Goal: Feedback & Contribution: Submit feedback/report problem

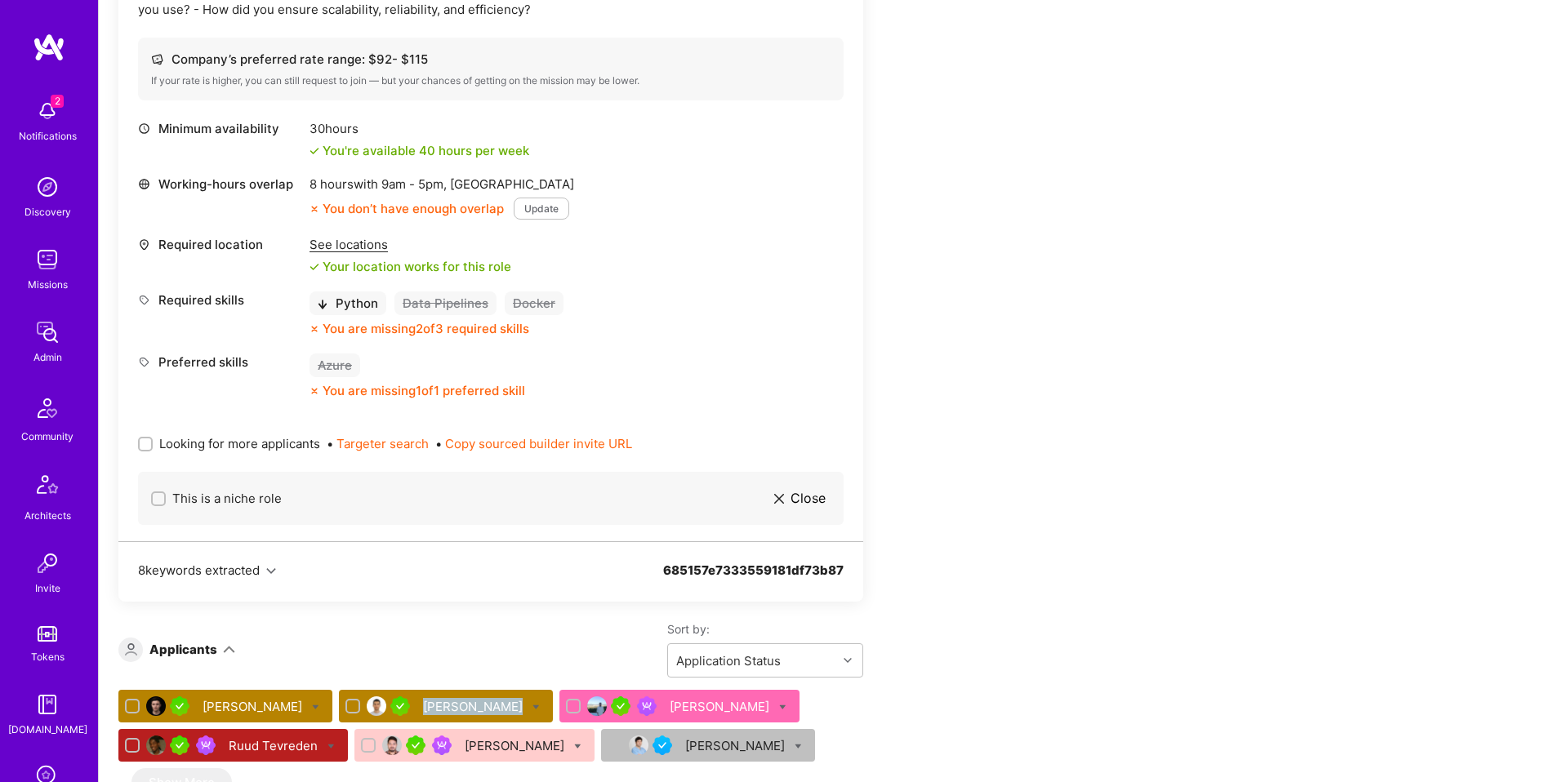
scroll to position [595, 0]
click at [423, 707] on div "[PERSON_NAME]" at bounding box center [474, 706] width 103 height 17
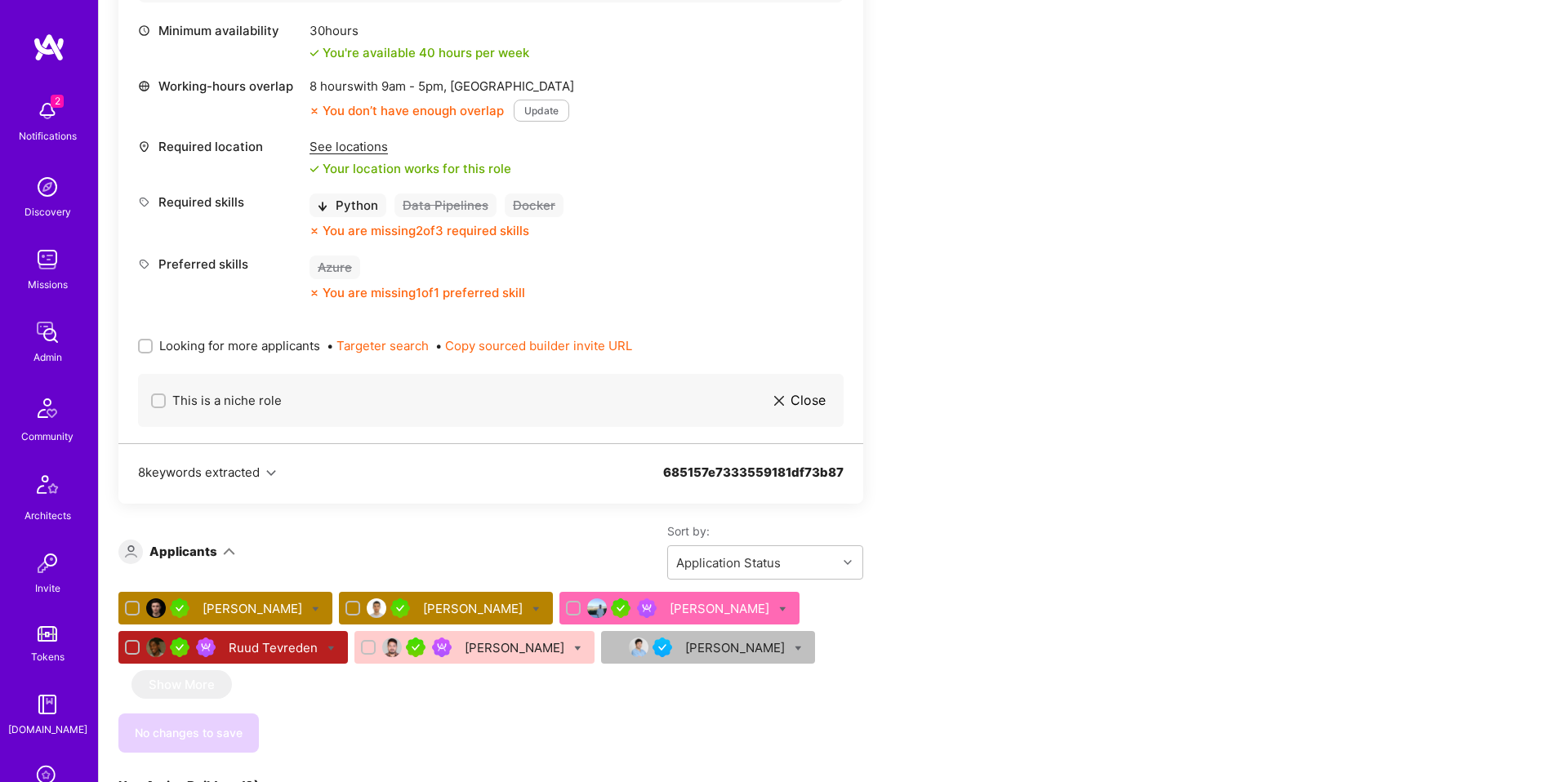
scroll to position [676, 0]
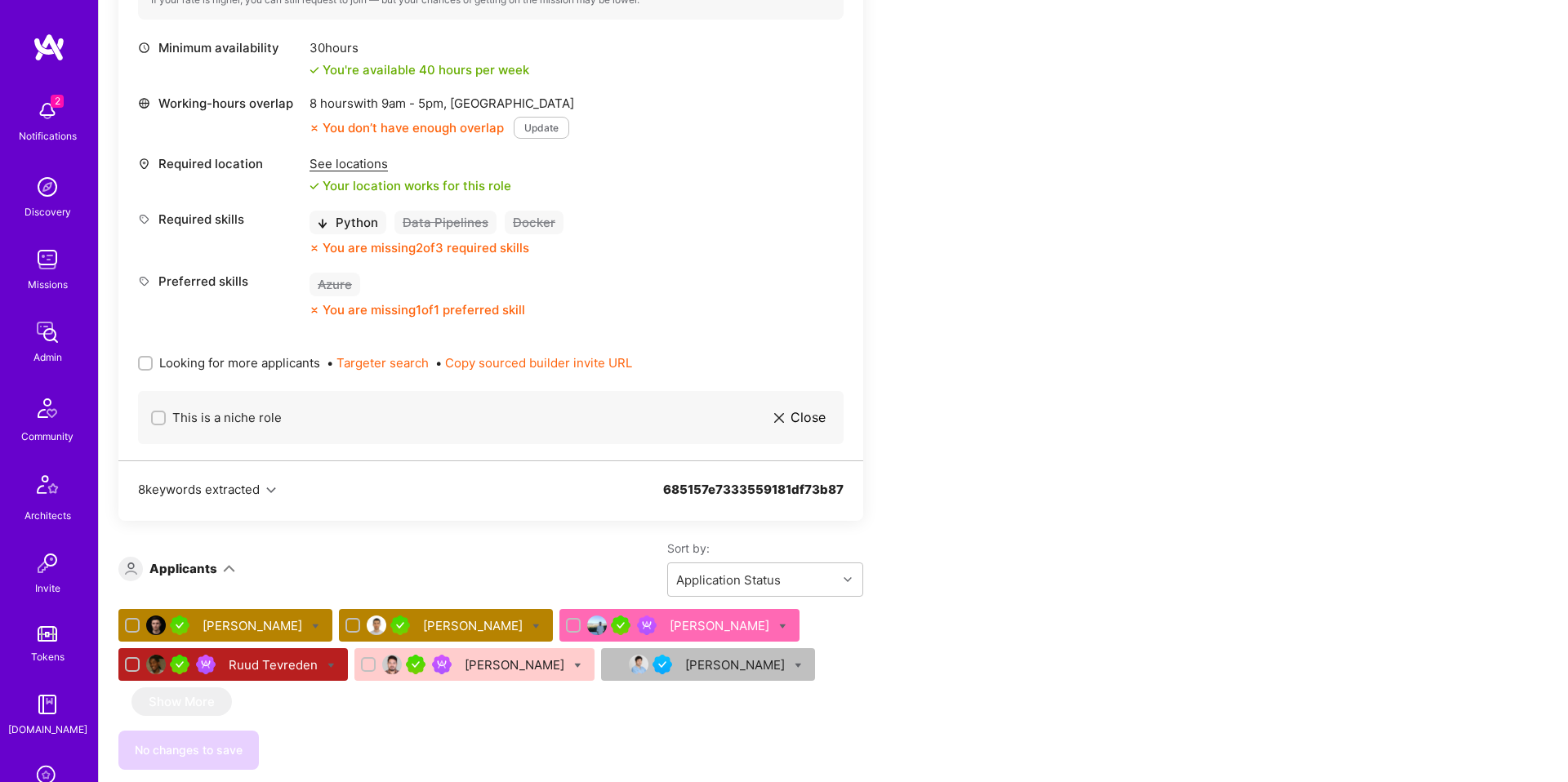
click at [243, 364] on span "Looking for more applicants" at bounding box center [240, 362] width 161 height 17
click at [153, 364] on input "Looking for more applicants" at bounding box center [147, 364] width 12 height 12
click at [147, 362] on input "Looking for more applicants" at bounding box center [147, 363] width 12 height 12
checkbox input "false"
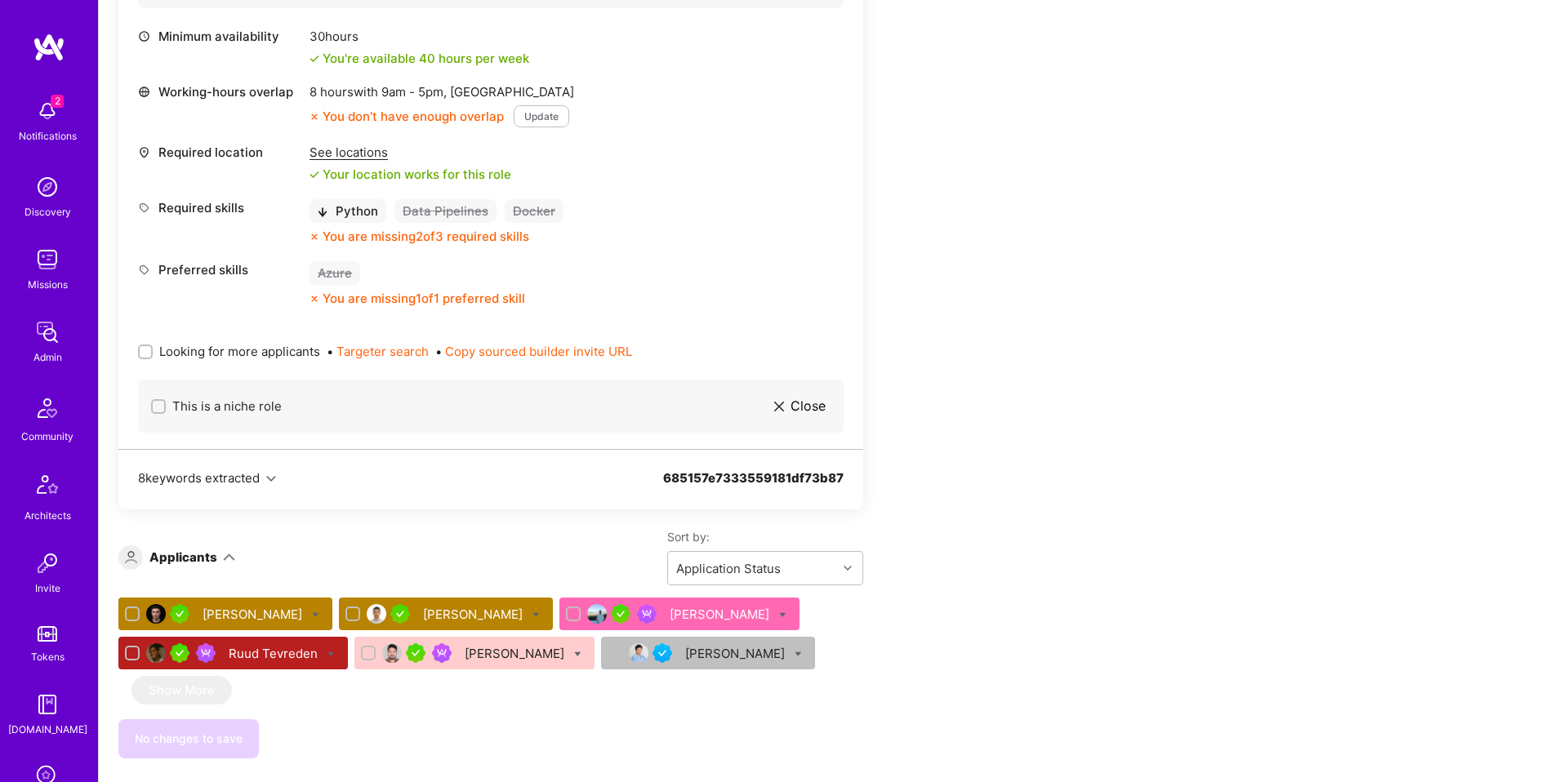
scroll to position [691, 0]
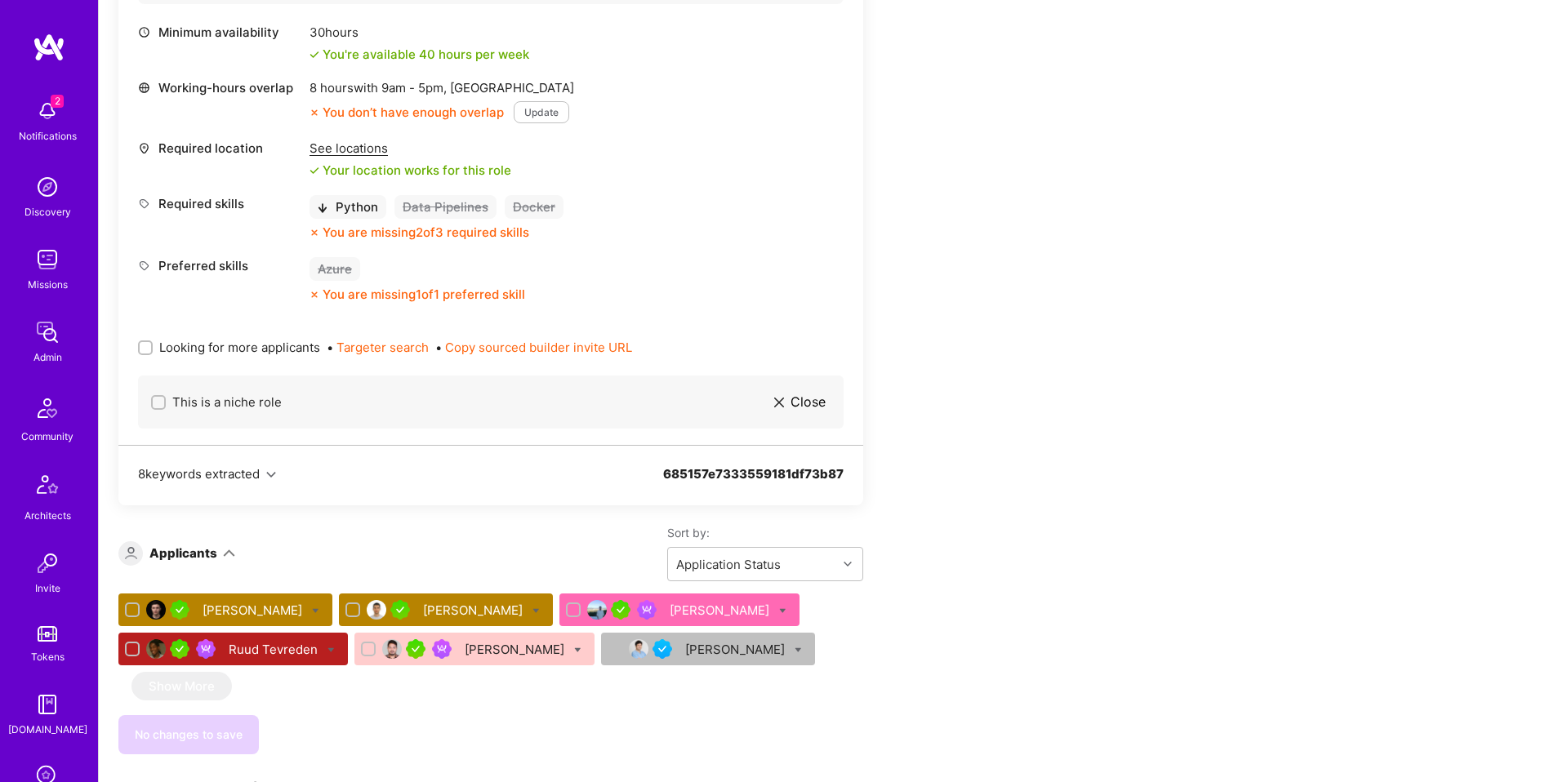
click at [533, 608] on icon at bounding box center [536, 610] width 7 height 7
checkbox input "true"
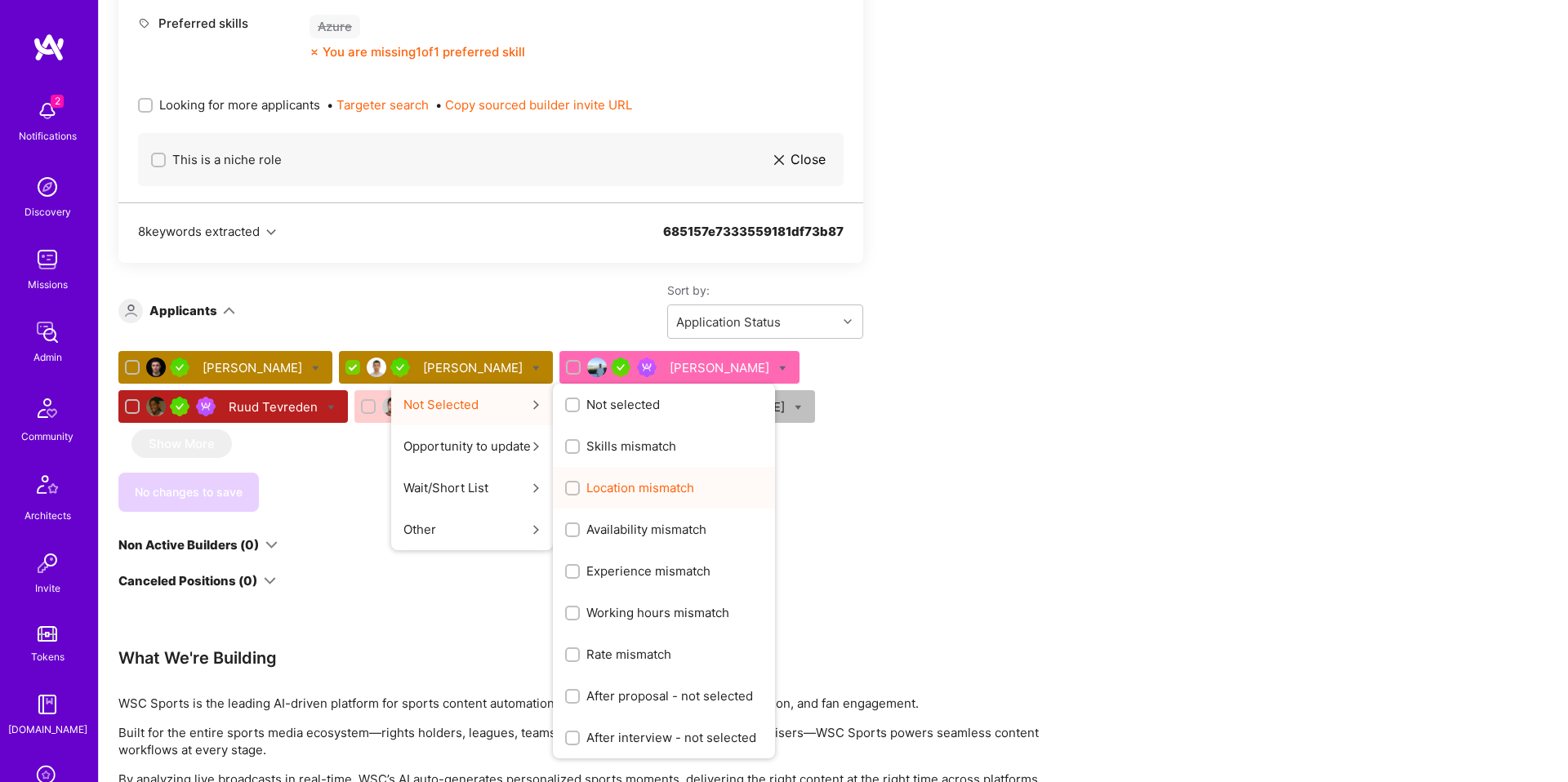
scroll to position [936, 0]
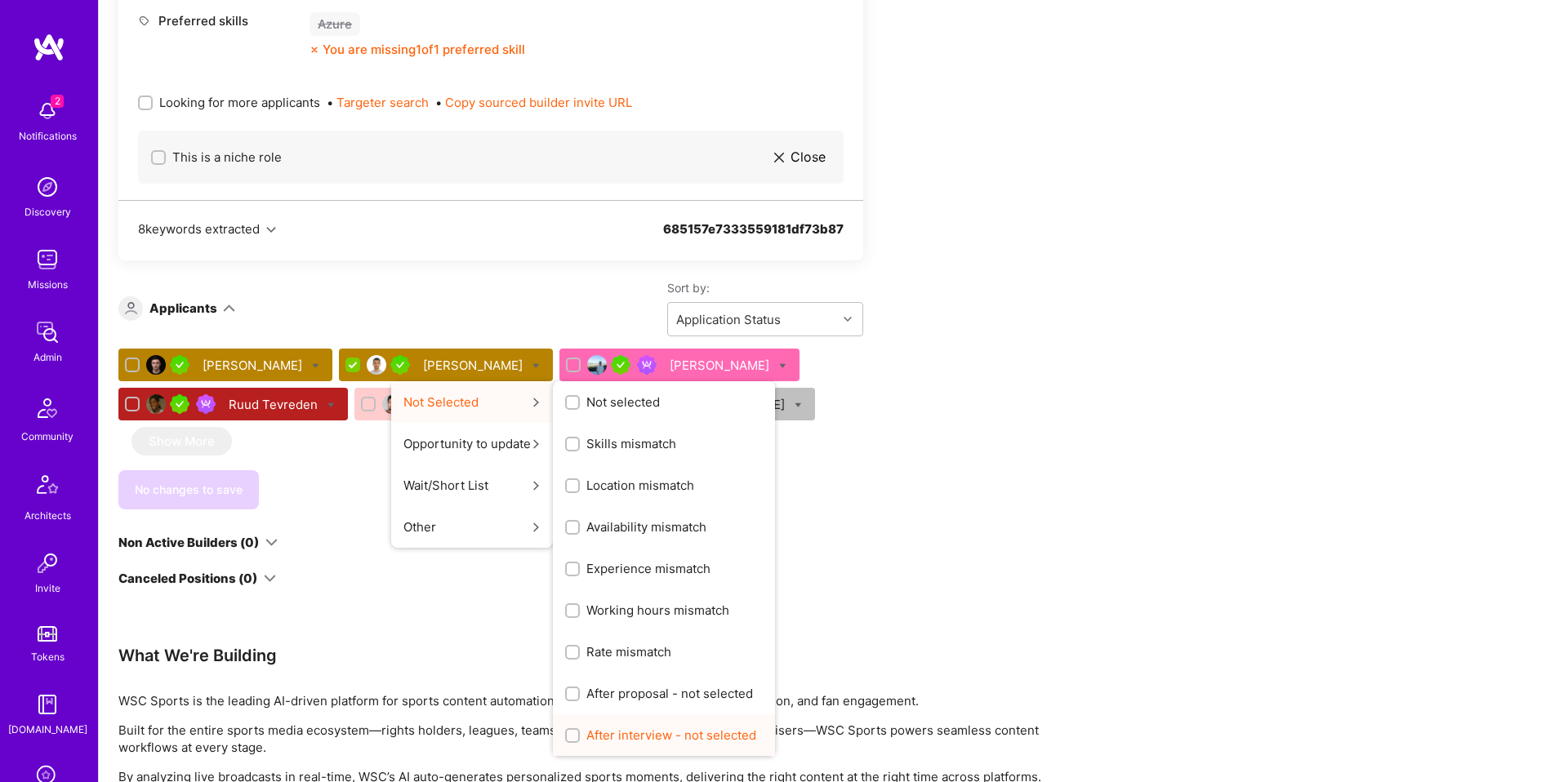
checkbox input "true"
click at [648, 729] on span "After interview - not selected" at bounding box center [671, 734] width 170 height 17
click at [580, 731] on input "After interview - not selected" at bounding box center [573, 736] width 12 height 12
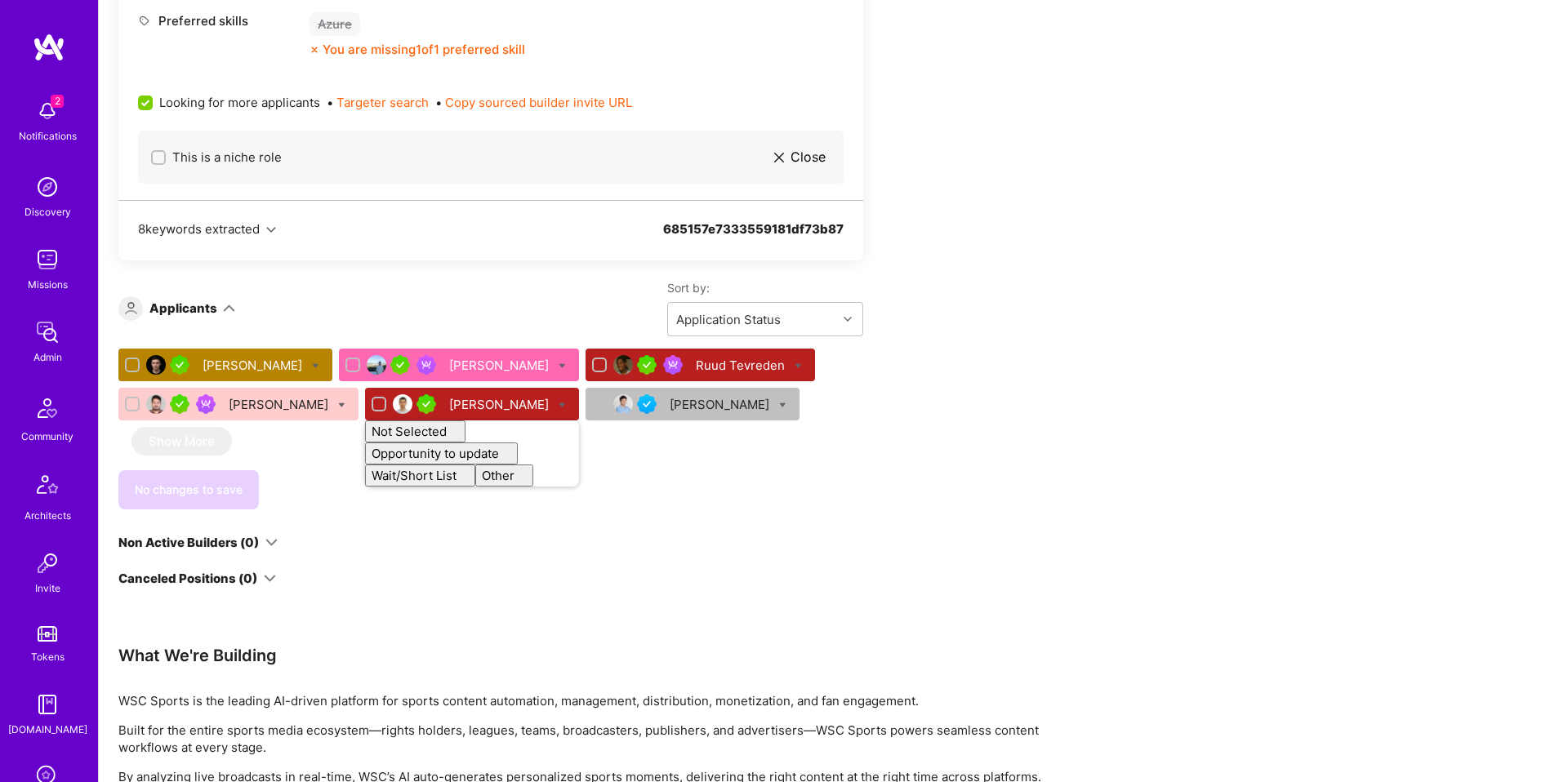
checkbox input "false"
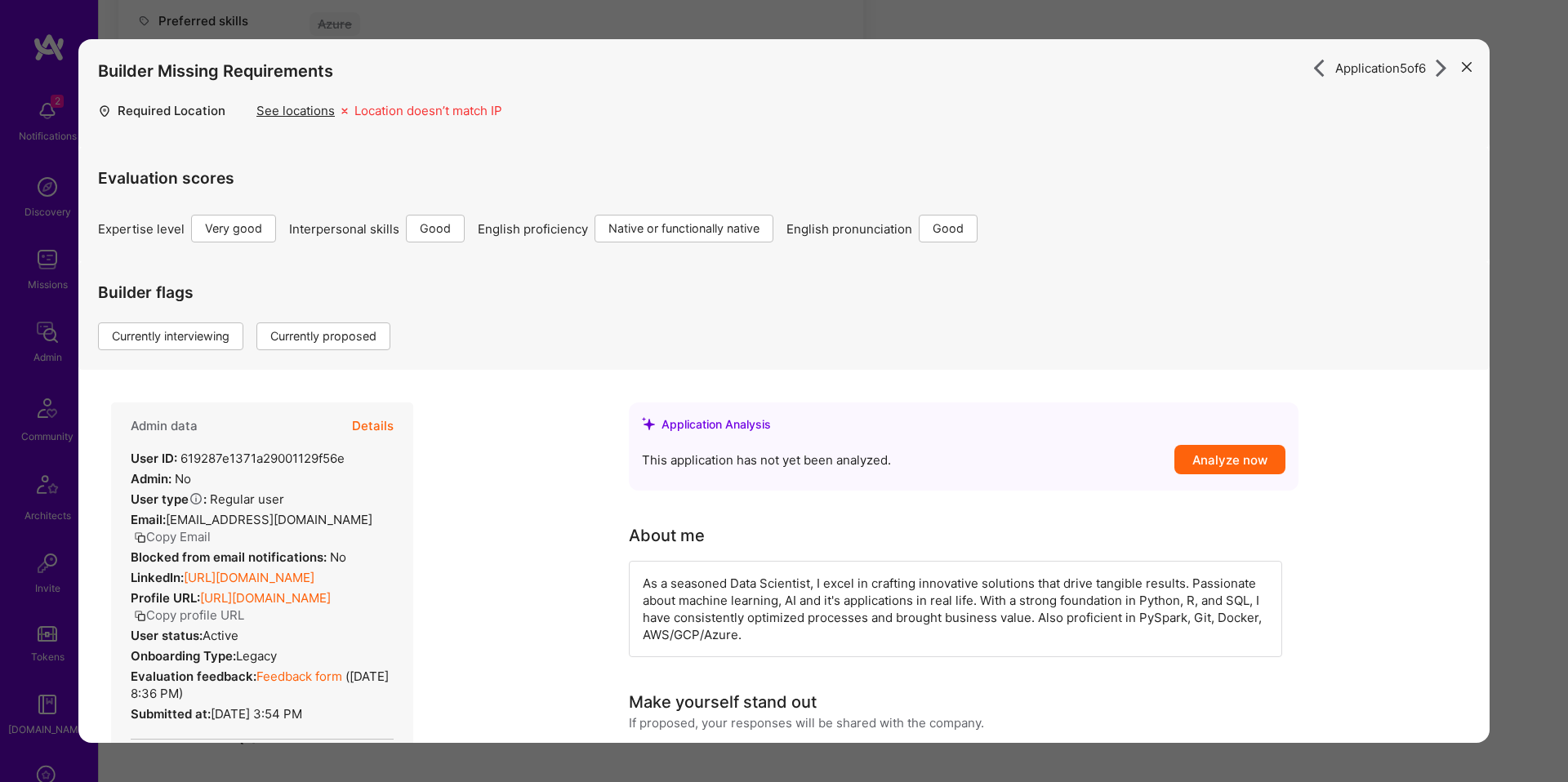
click at [388, 433] on button "Details" at bounding box center [373, 426] width 42 height 48
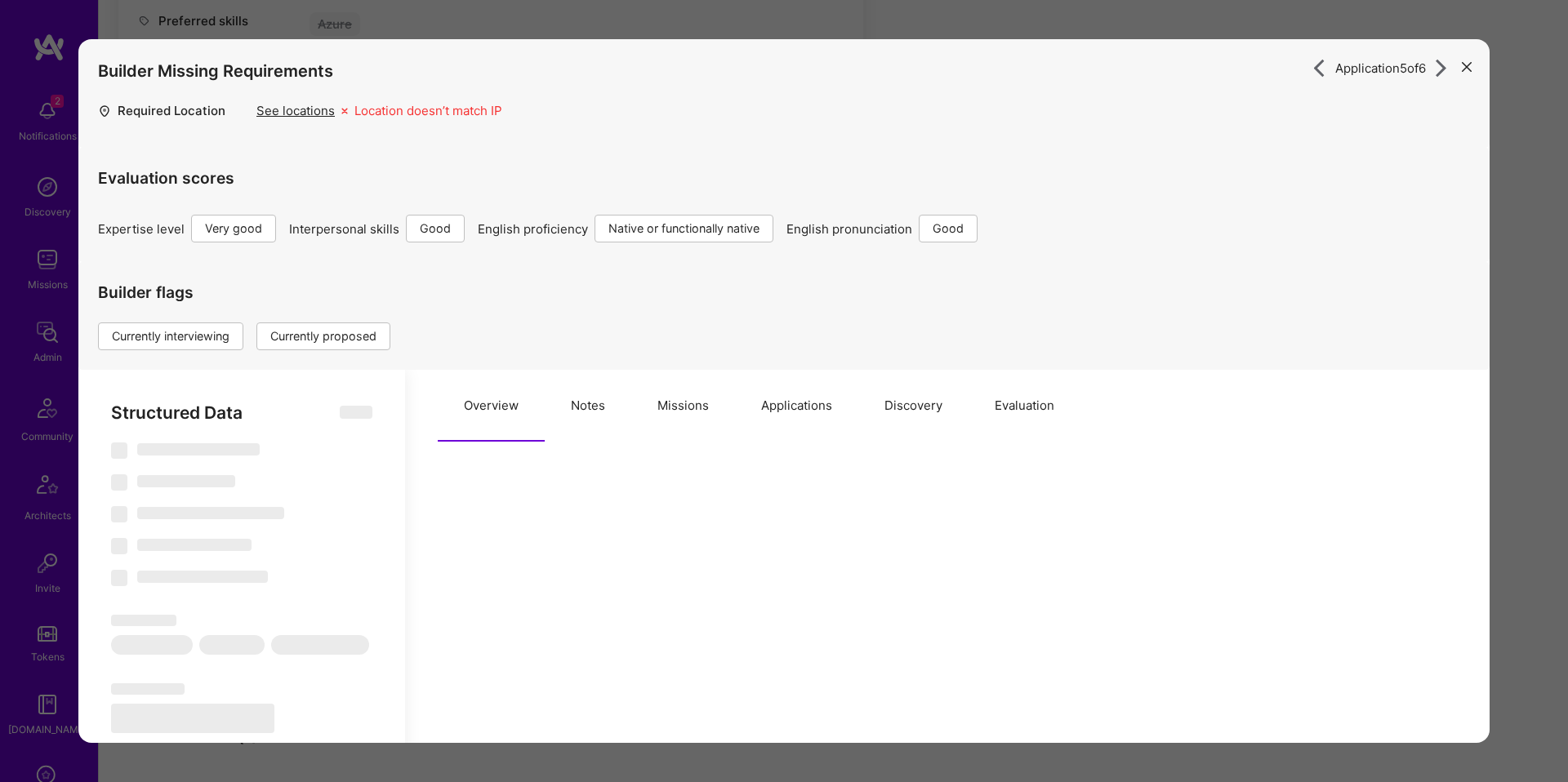
click at [573, 414] on button "Notes" at bounding box center [588, 405] width 87 height 72
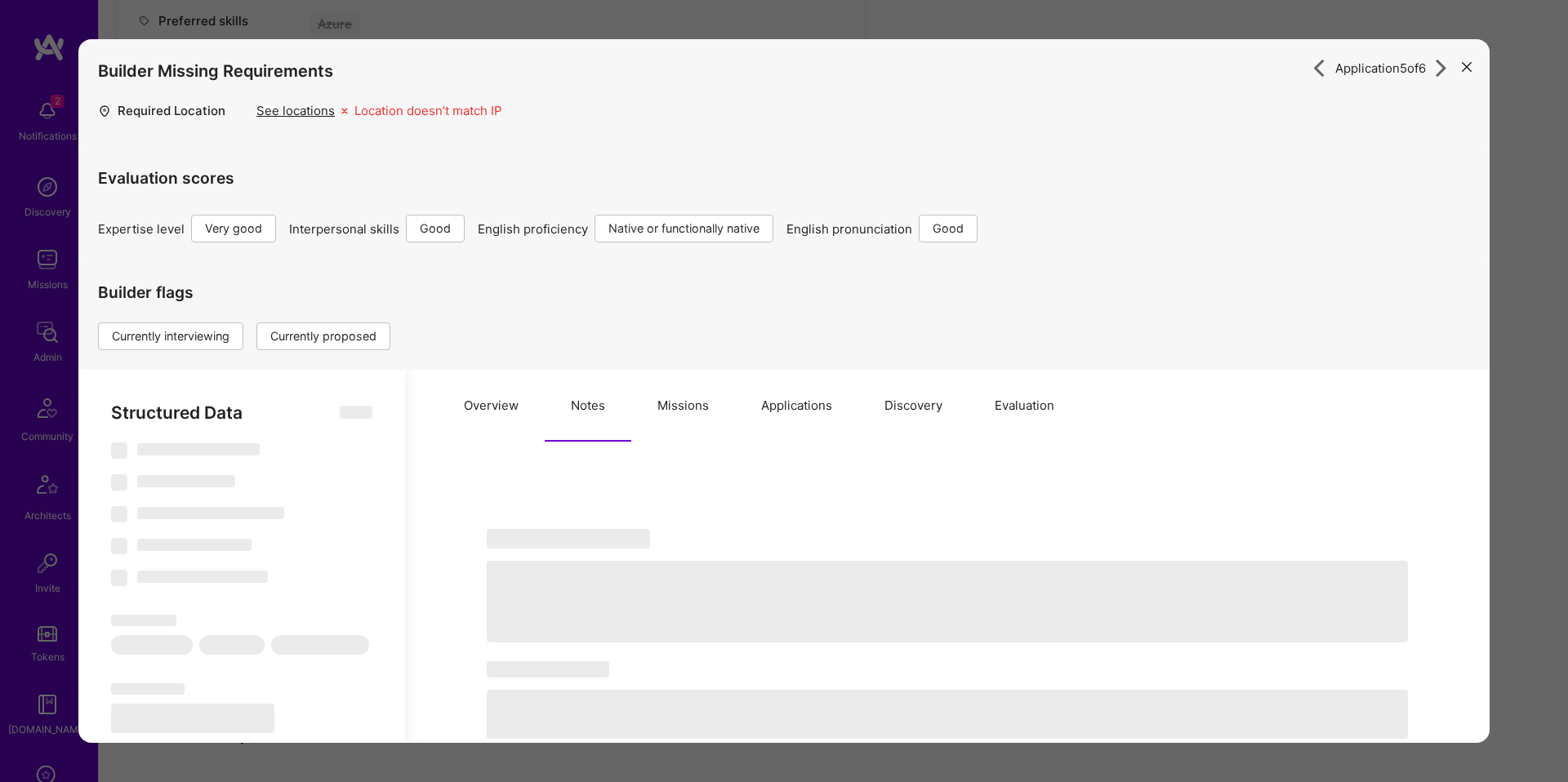
select select "Right Now"
select select "5"
select select "4"
select select "7"
select select "6"
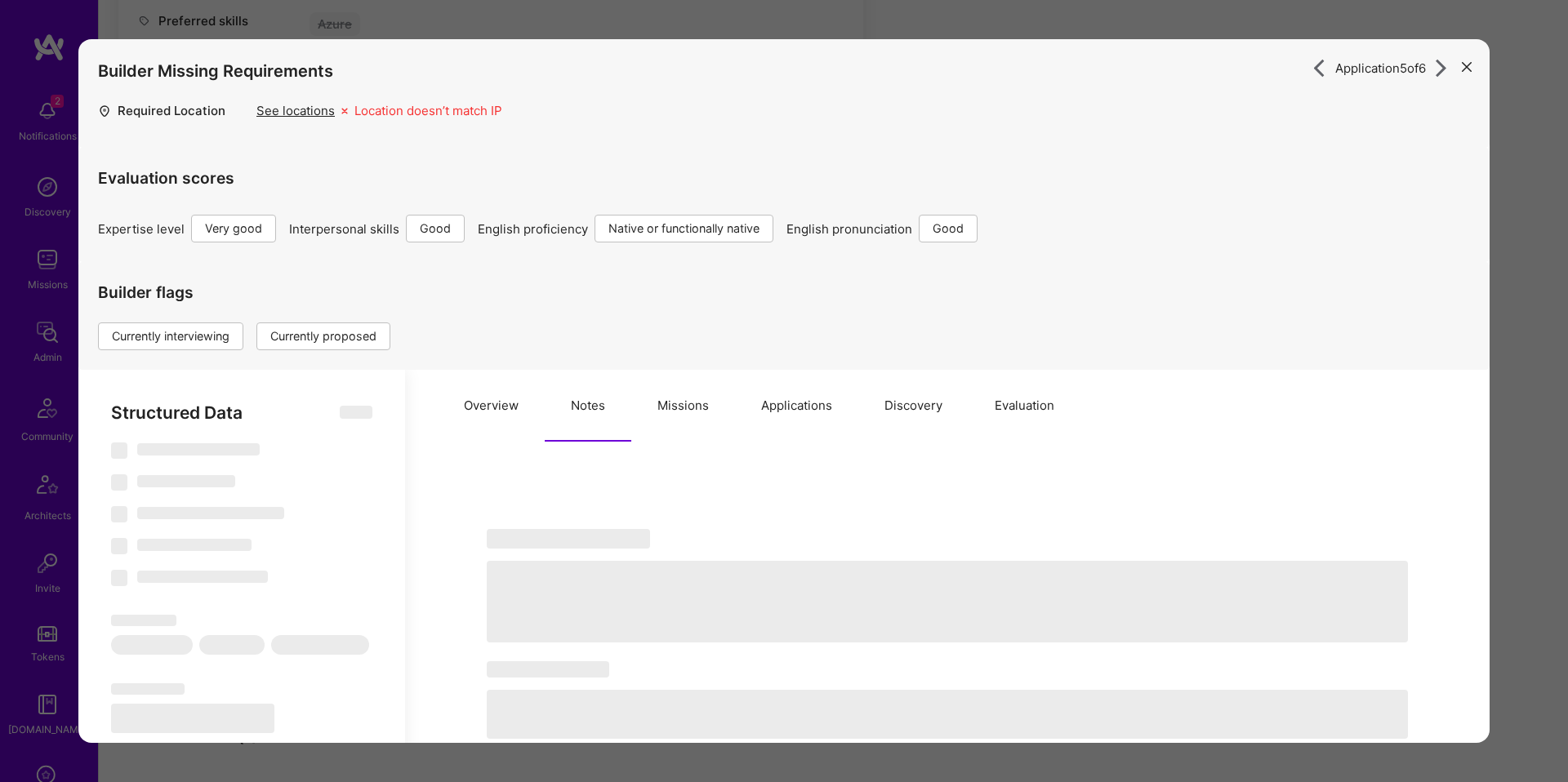
select select "RS"
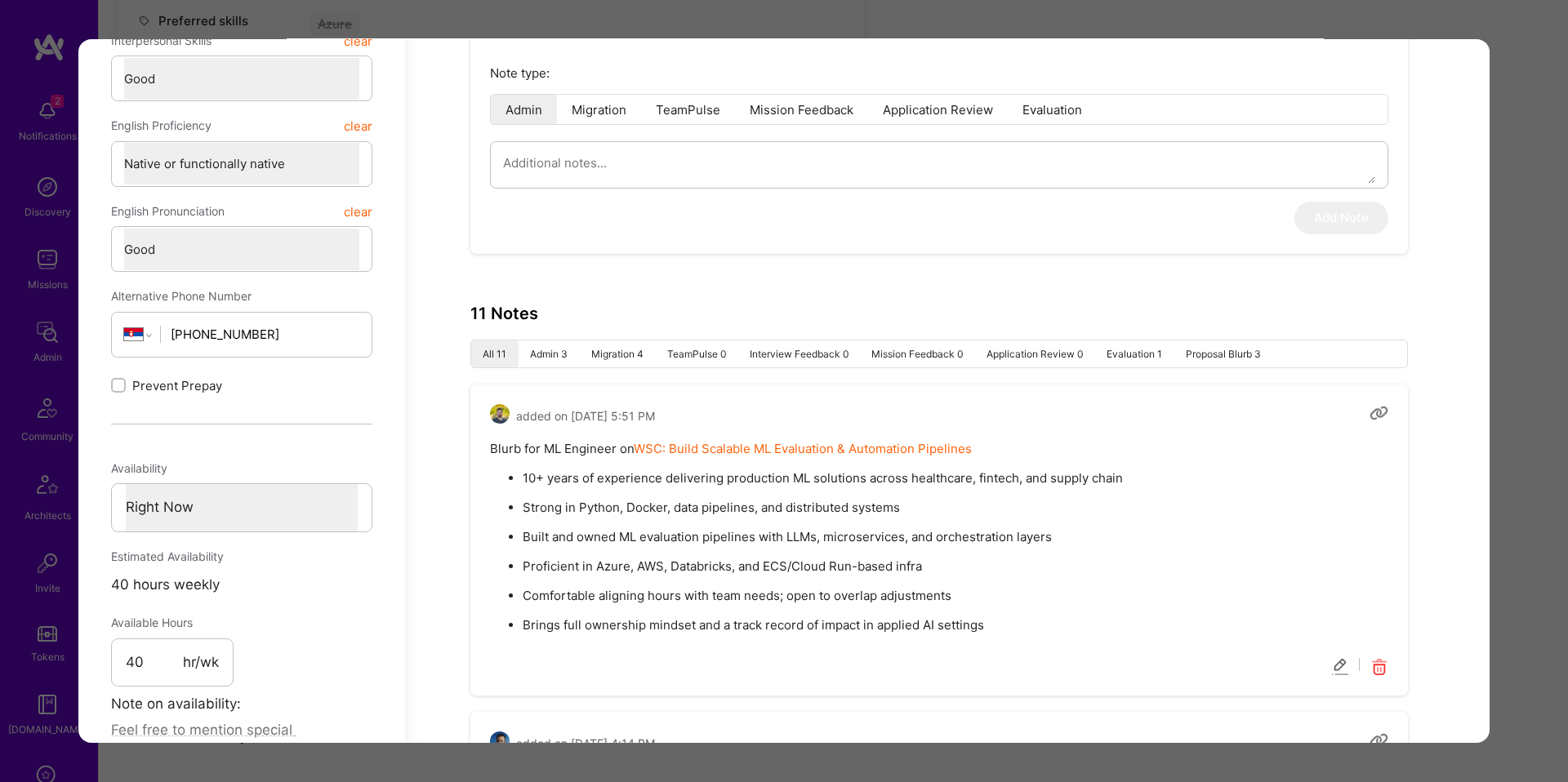
scroll to position [740, 0]
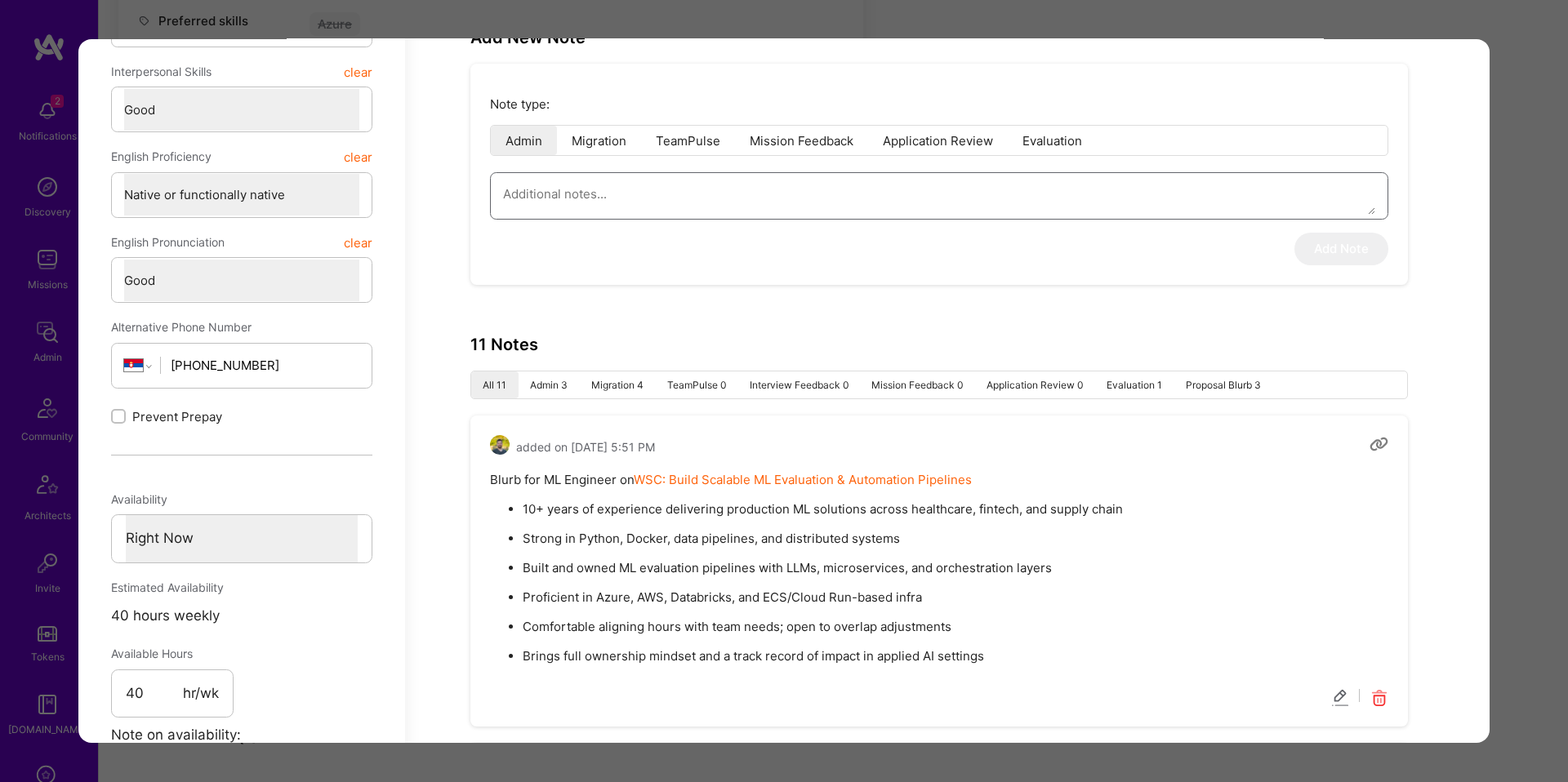
click at [618, 201] on textarea "modal" at bounding box center [938, 195] width 872 height 42
type textarea "x"
type textarea "F"
type textarea "x"
type textarea "Fe"
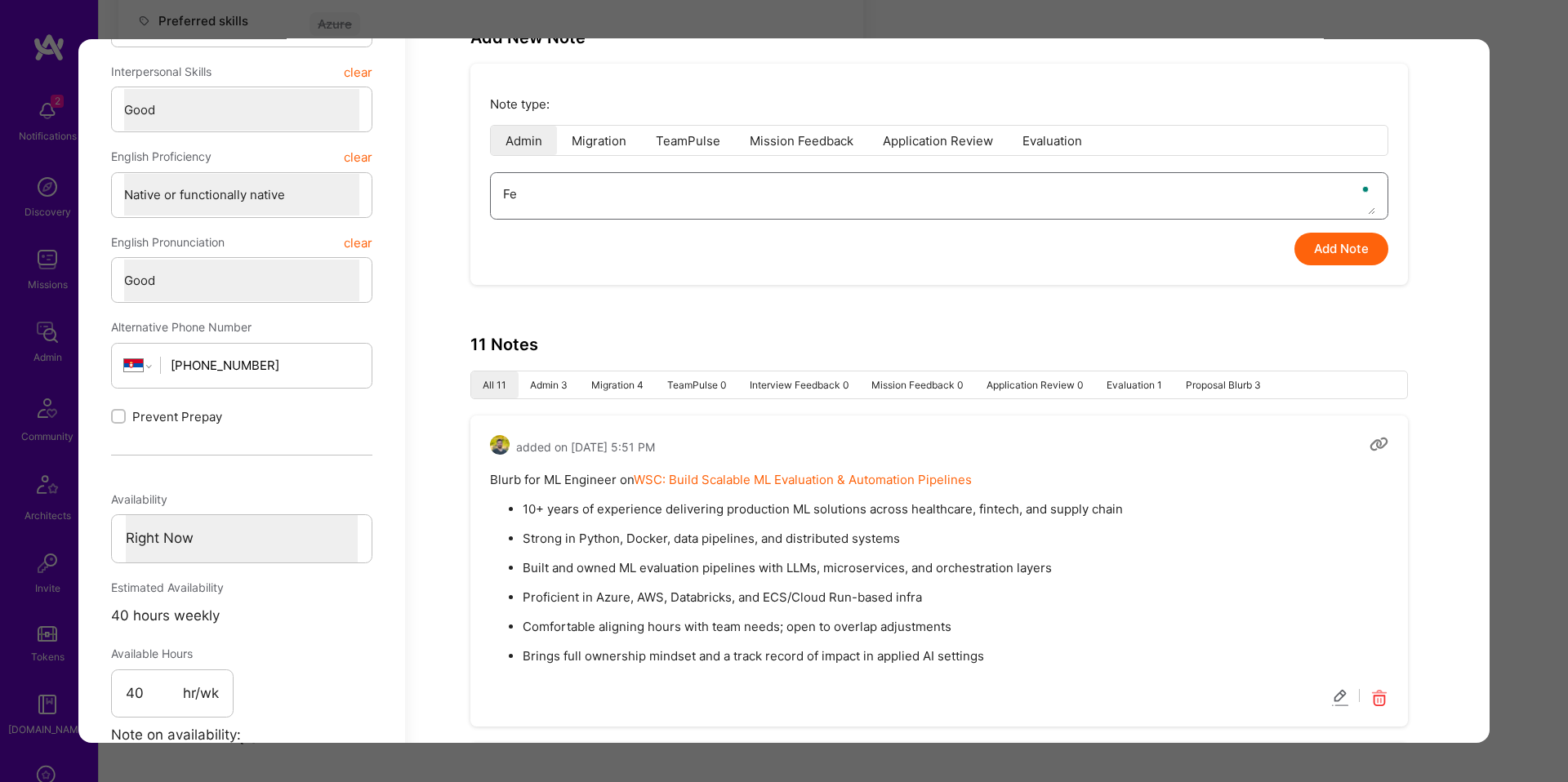
type textarea "x"
type textarea "Fee"
type textarea "x"
type textarea "Feedb"
type textarea "x"
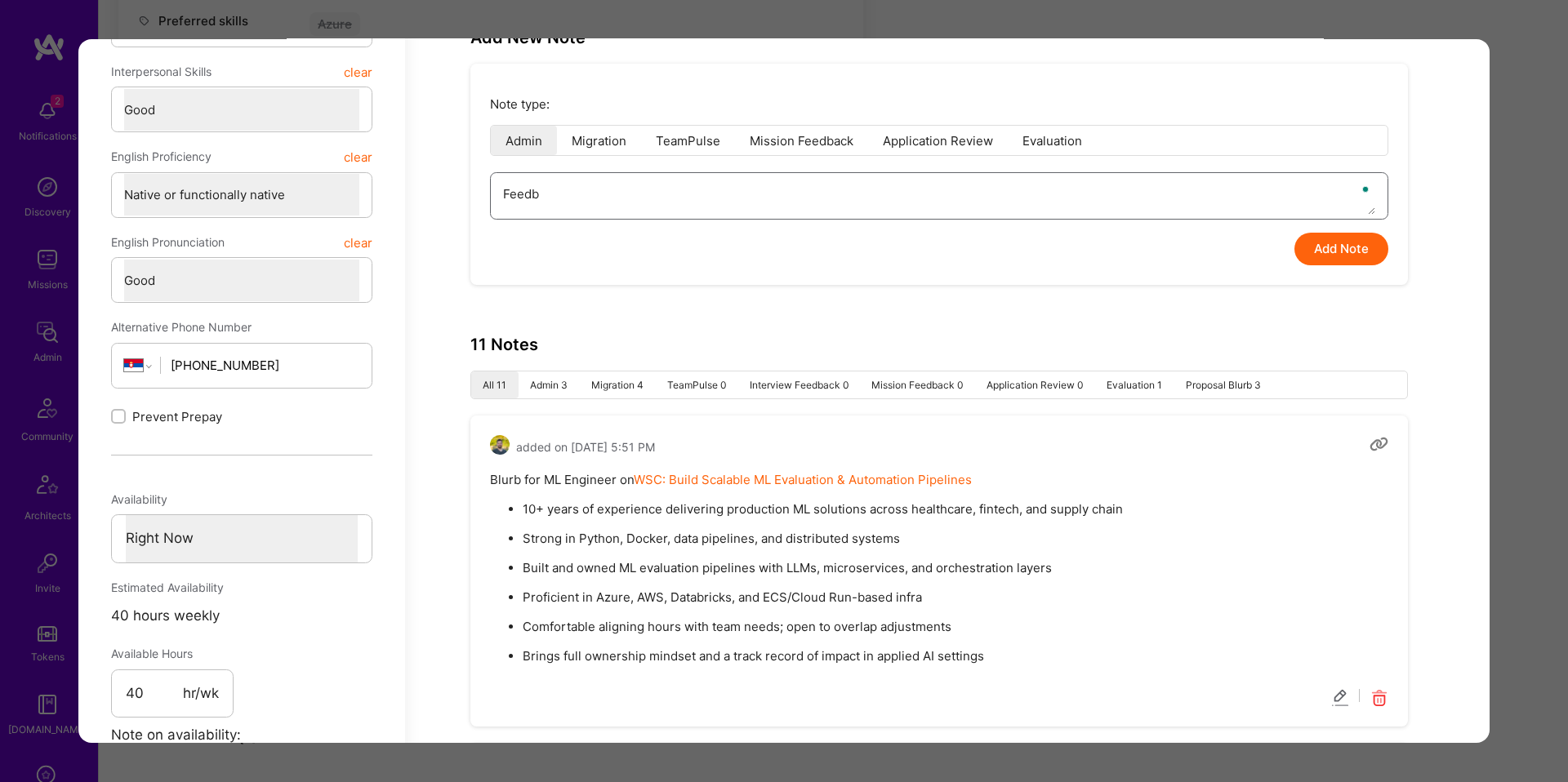
type textarea "Feedba"
type textarea "x"
type textarea "Feedbac"
type textarea "x"
type textarea "Feedback"
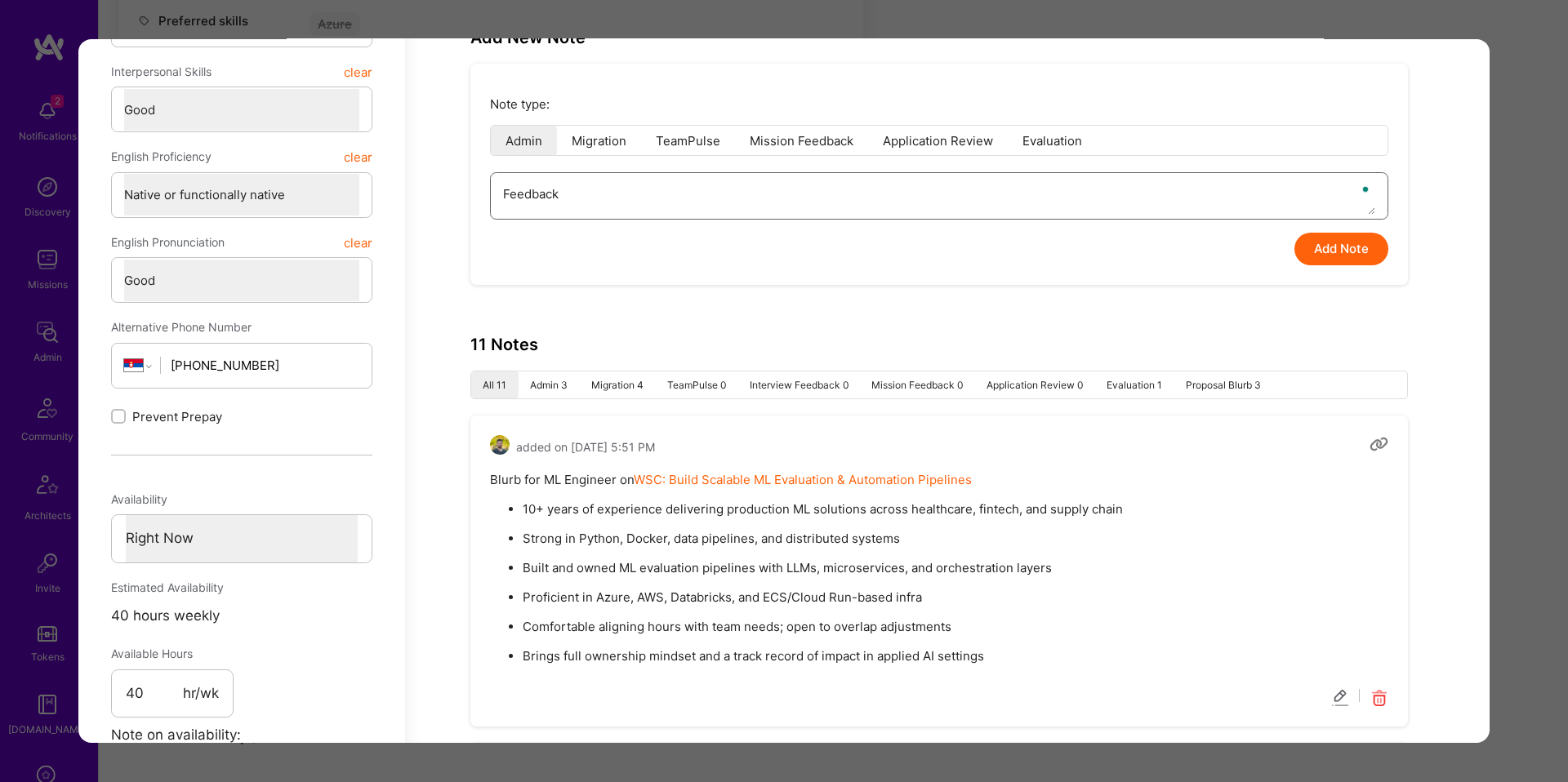
type textarea "x"
type textarea "Feedback"
type textarea "x"
type textarea "Feedback r"
type textarea "x"
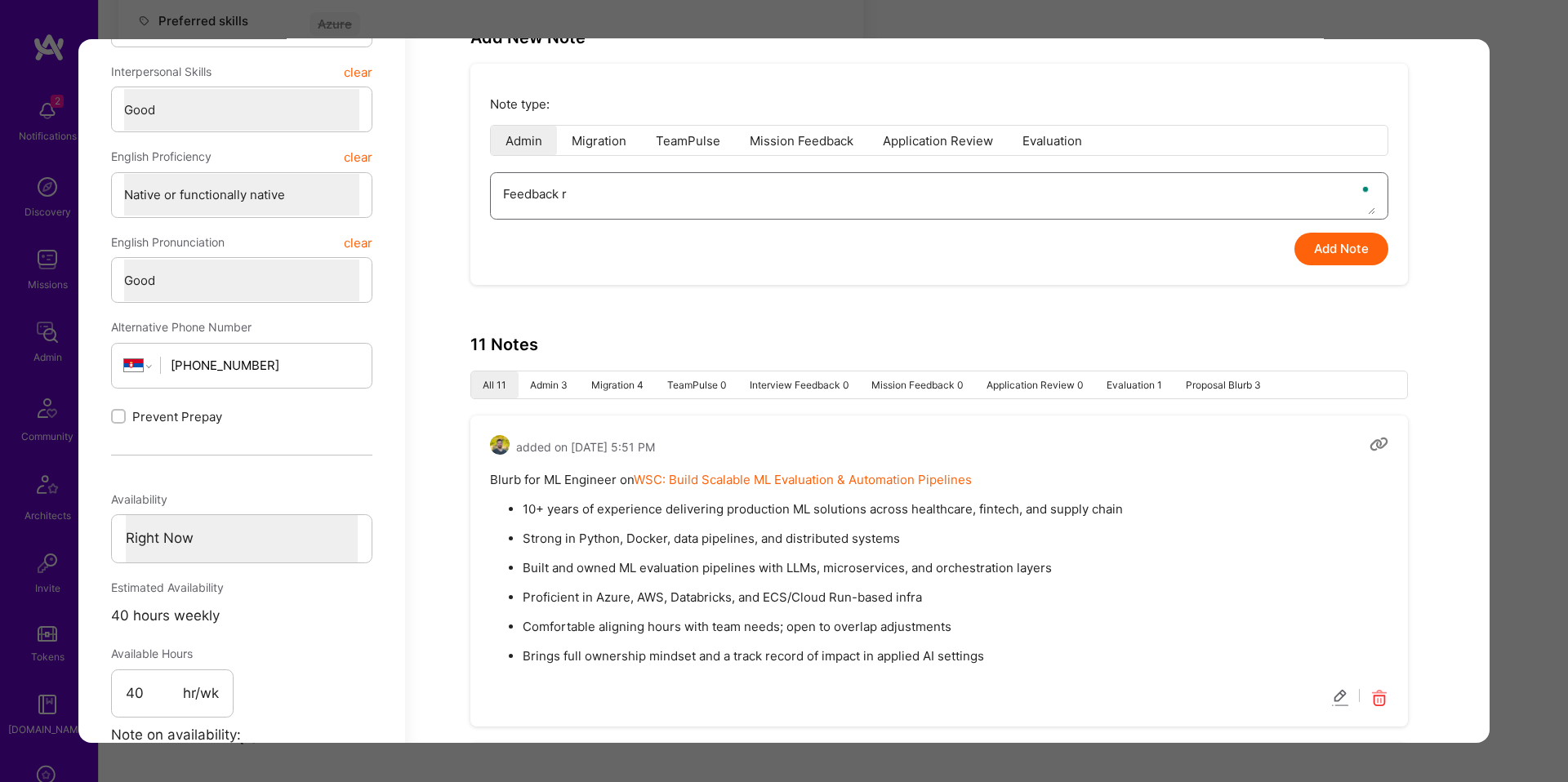
type textarea "Feedback ro"
type textarea "x"
type textarea "Feedback rom"
type textarea "x"
type textarea "Feedback rom"
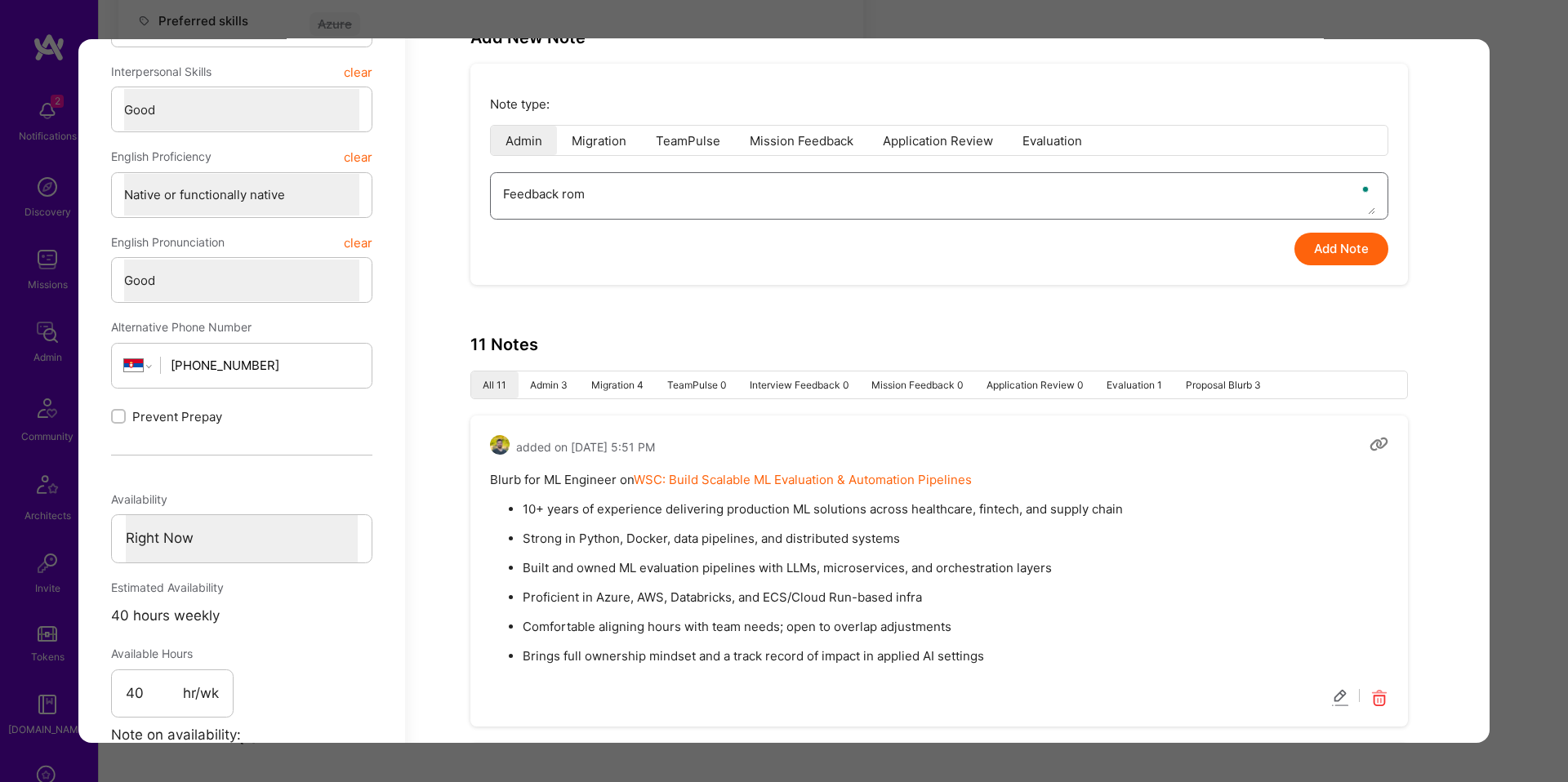
type textarea "x"
type textarea "Feedback ro"
type textarea "x"
type textarea "Feedback r"
type textarea "x"
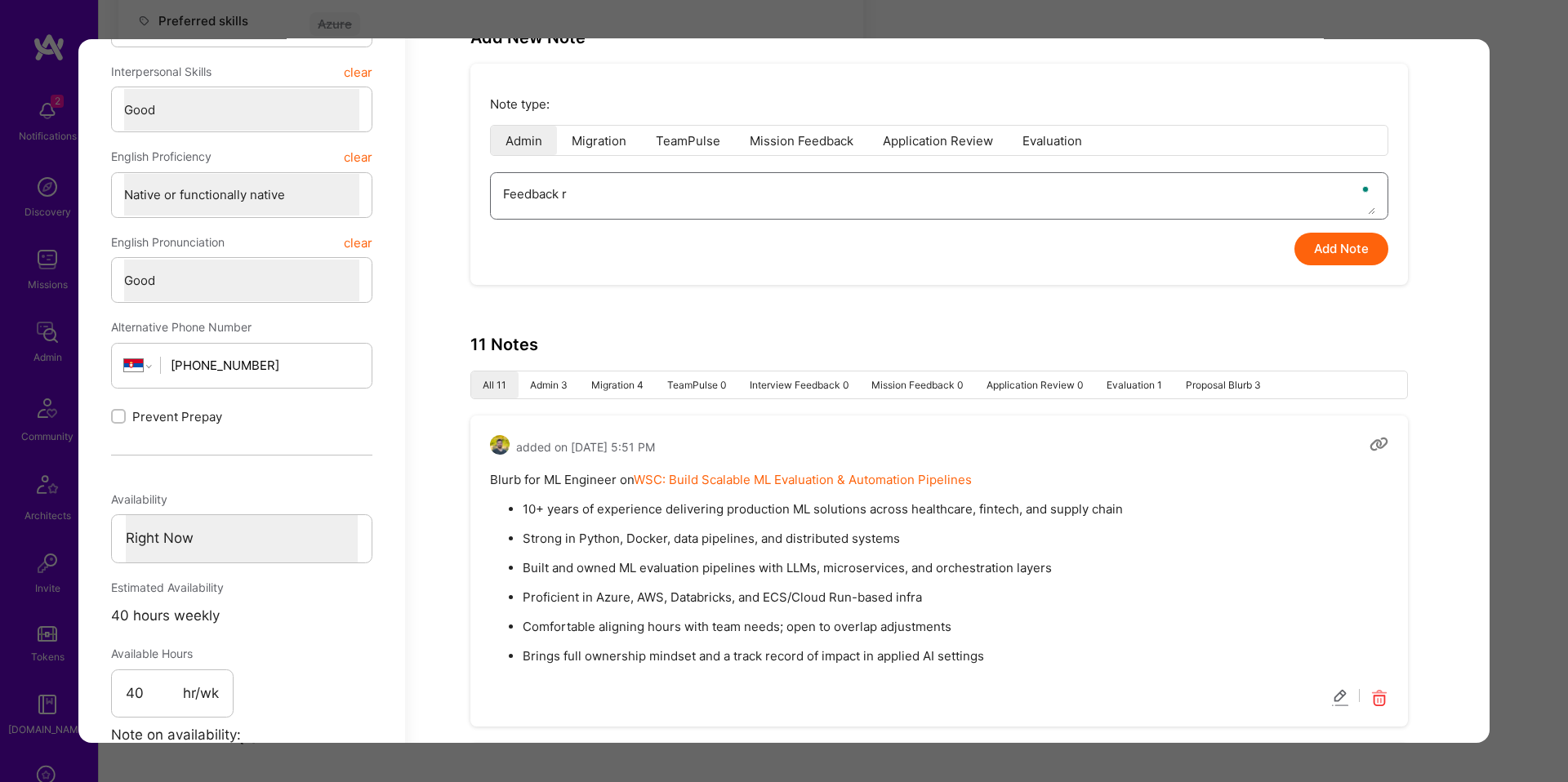
type textarea "Feedback"
type textarea "x"
type textarea "Feedback fr"
type textarea "x"
type textarea "Feedback fro"
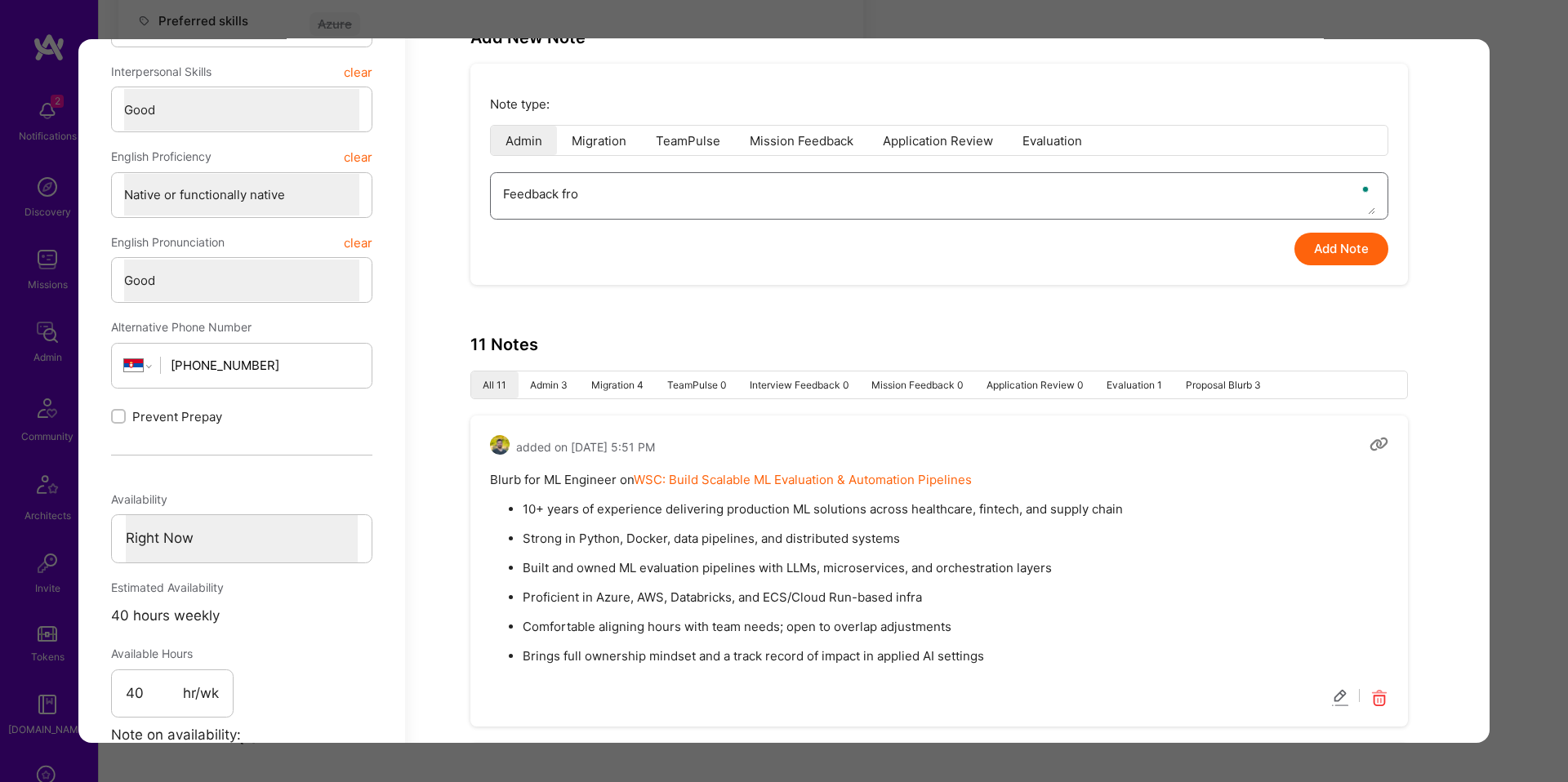
type textarea "x"
type textarea "Feedback from"
type textarea "x"
type textarea "Feedback from"
type textarea "x"
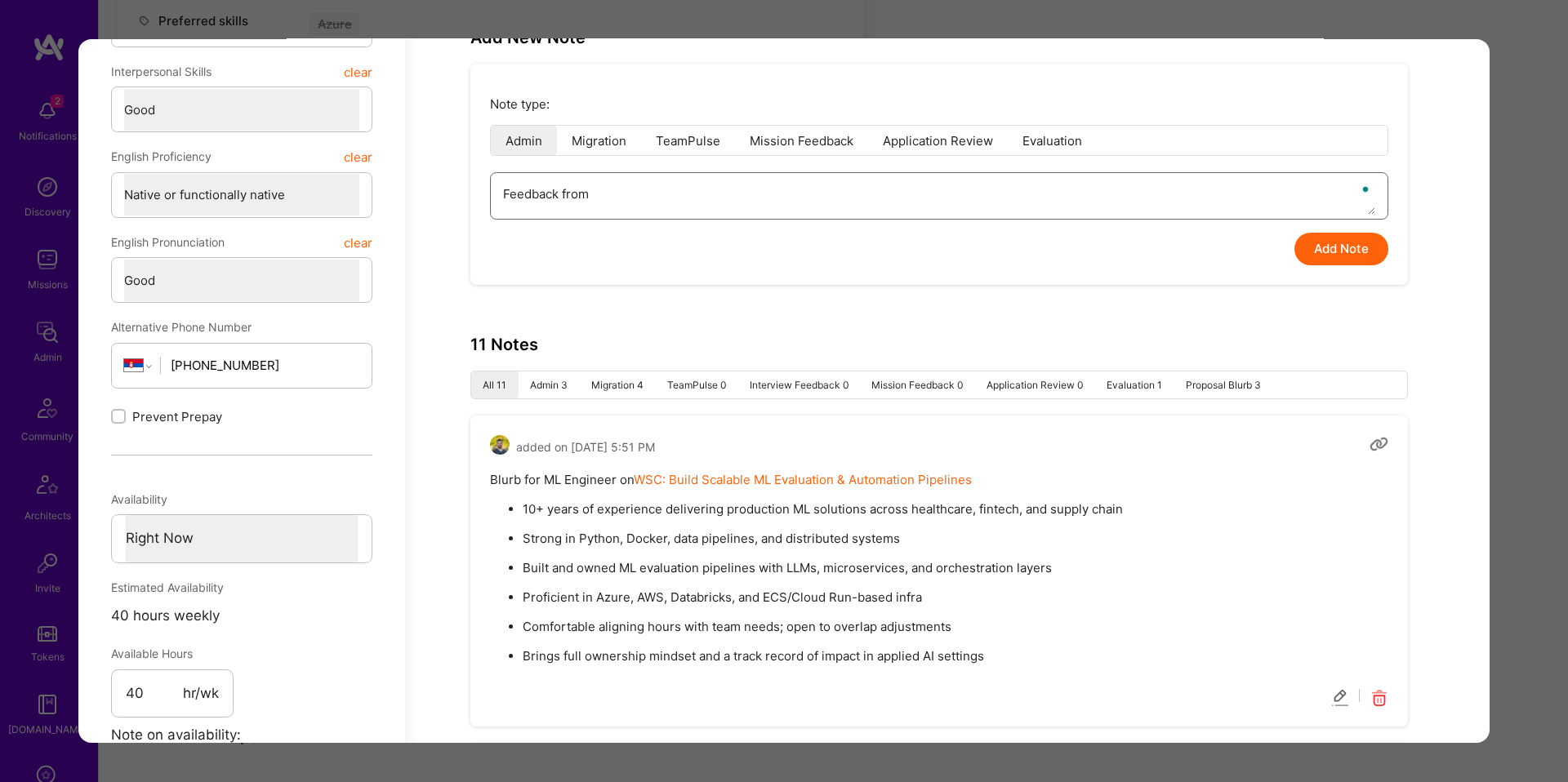
type textarea "Feedback from W"
type textarea "x"
type textarea "Feedback from WS"
type textarea "x"
type textarea "Feedback from WSC"
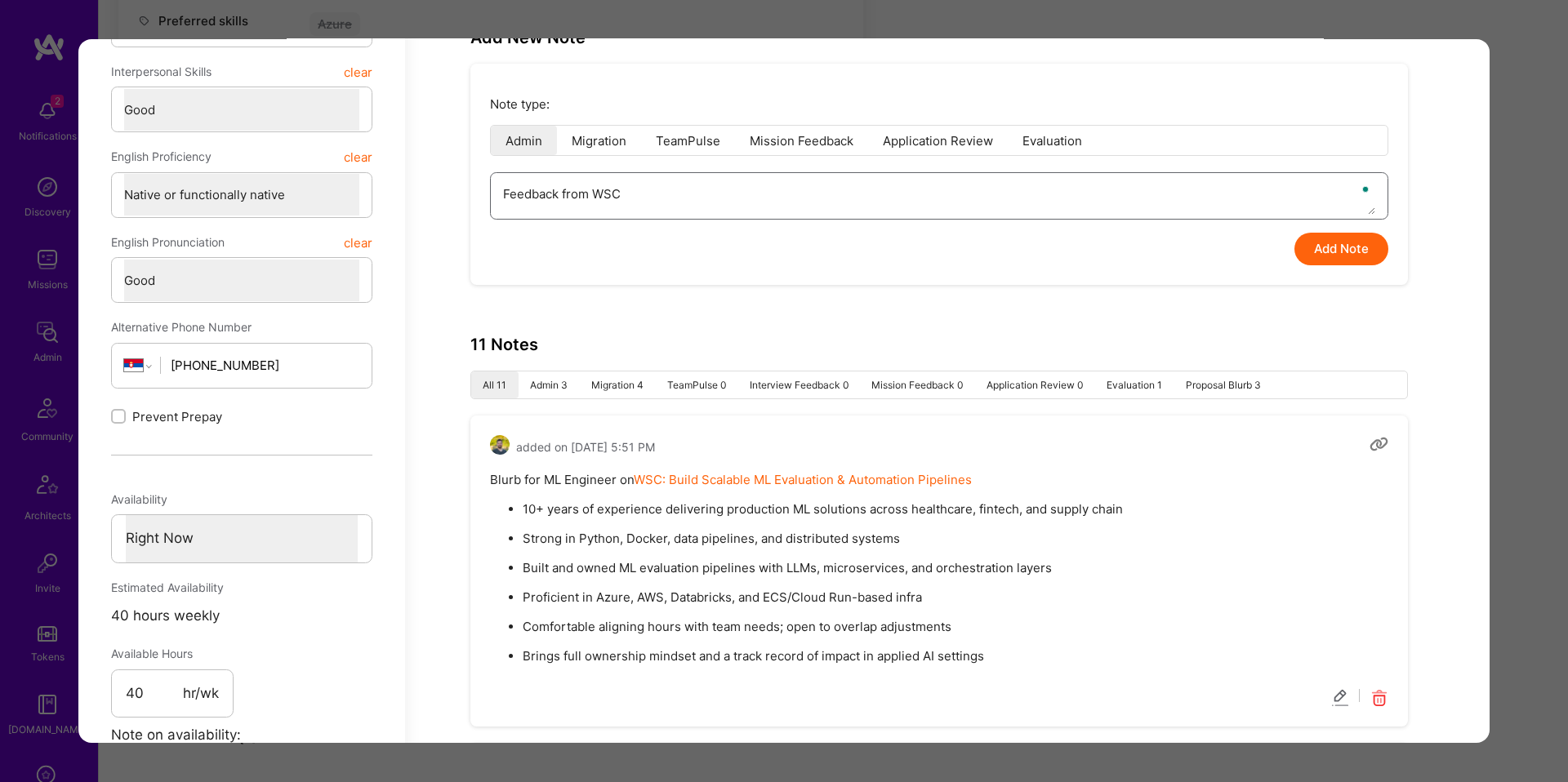
type textarea "x"
type textarea "Feedback from WSC:"
type textarea "x"
type textarea "Feedback from WSC:"
type textarea "x"
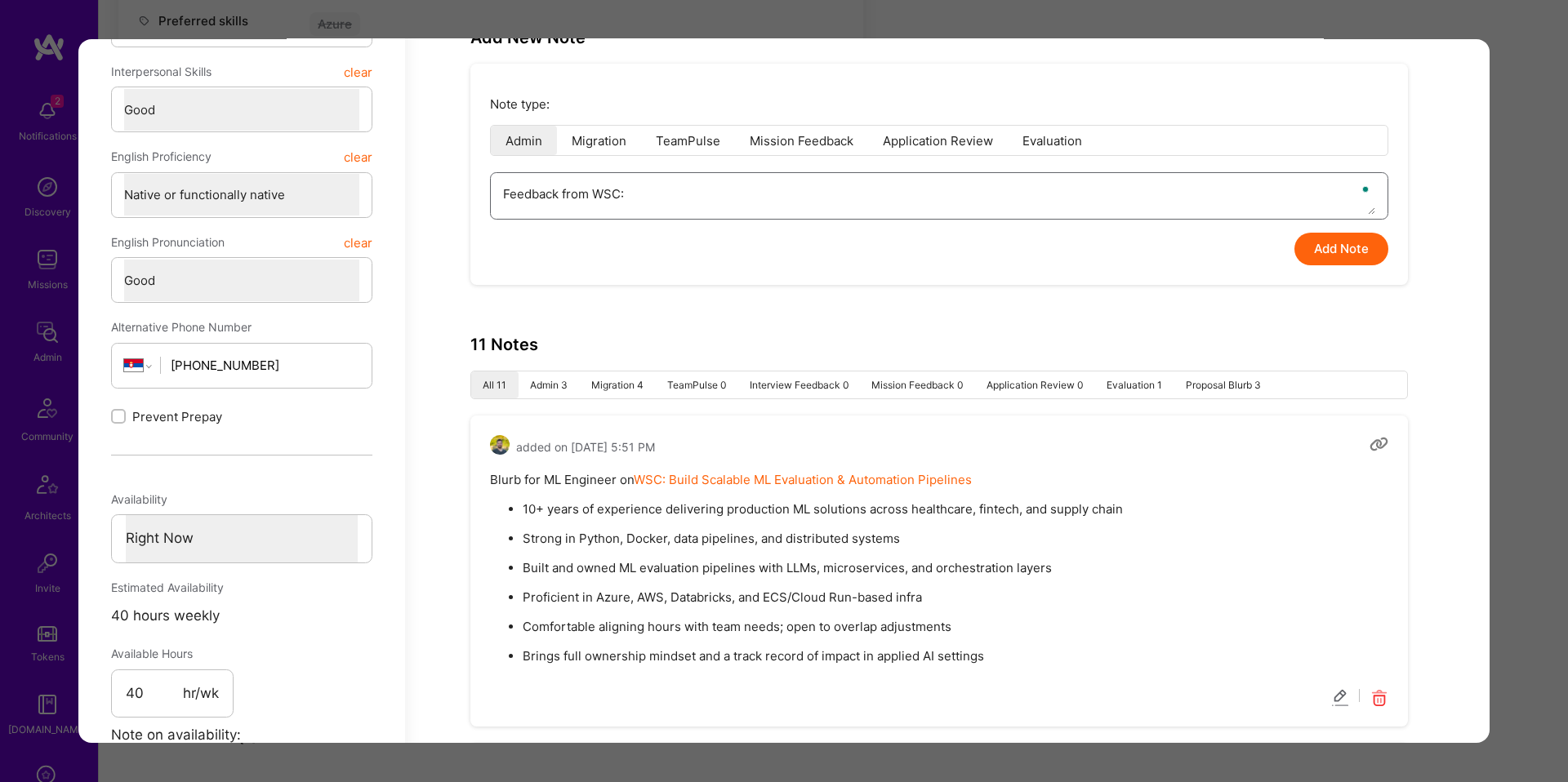
type textarea "Feedback from WSC: w"
type textarea "x"
type textarea "Feedback from WSC: wa"
type textarea "x"
type textarea "Feedback from WSC: was"
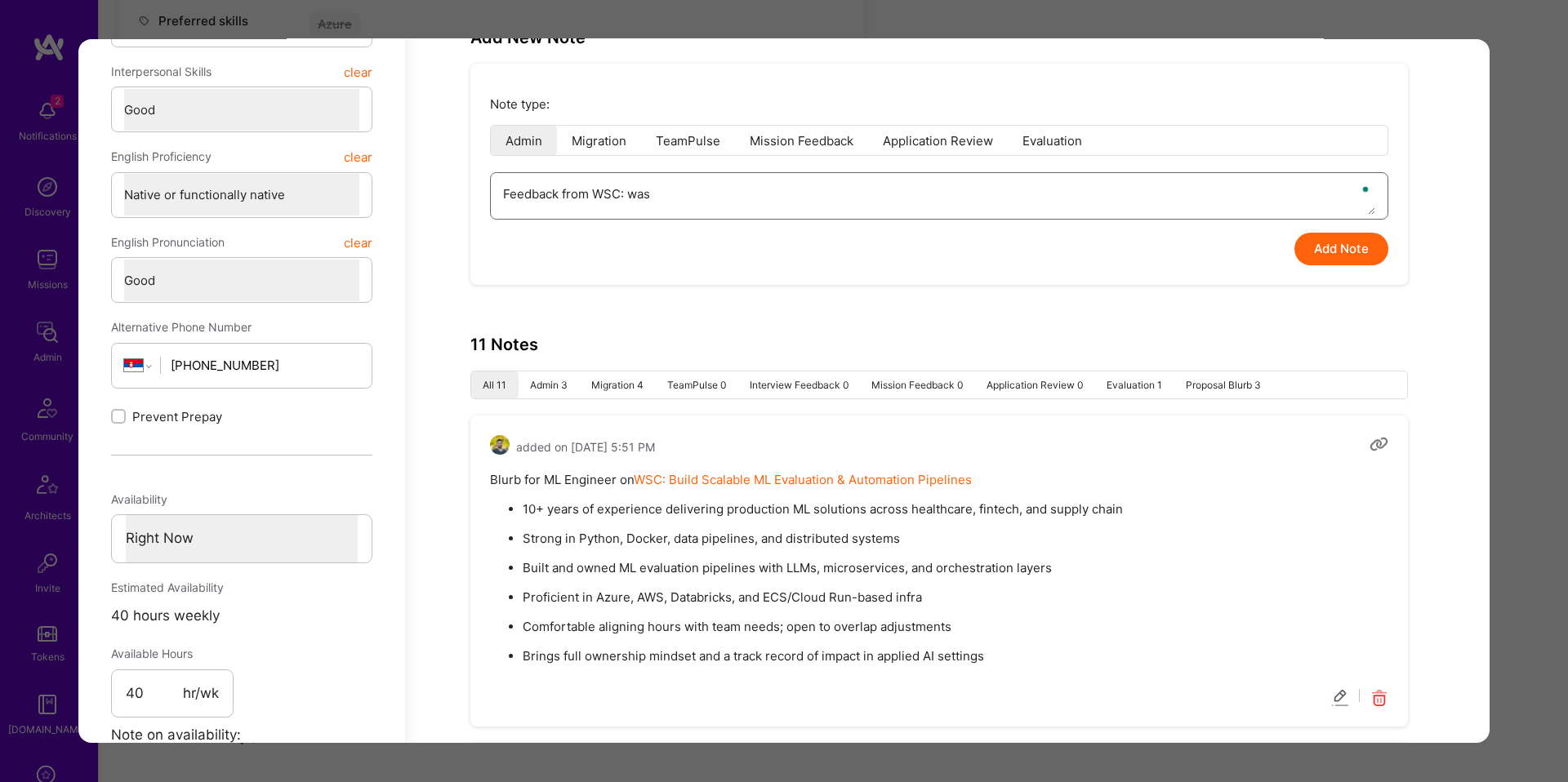
type textarea "x"
type textarea "Feedback from WSC: was"
type textarea "x"
type textarea "Feedback from WSC: was l"
type textarea "x"
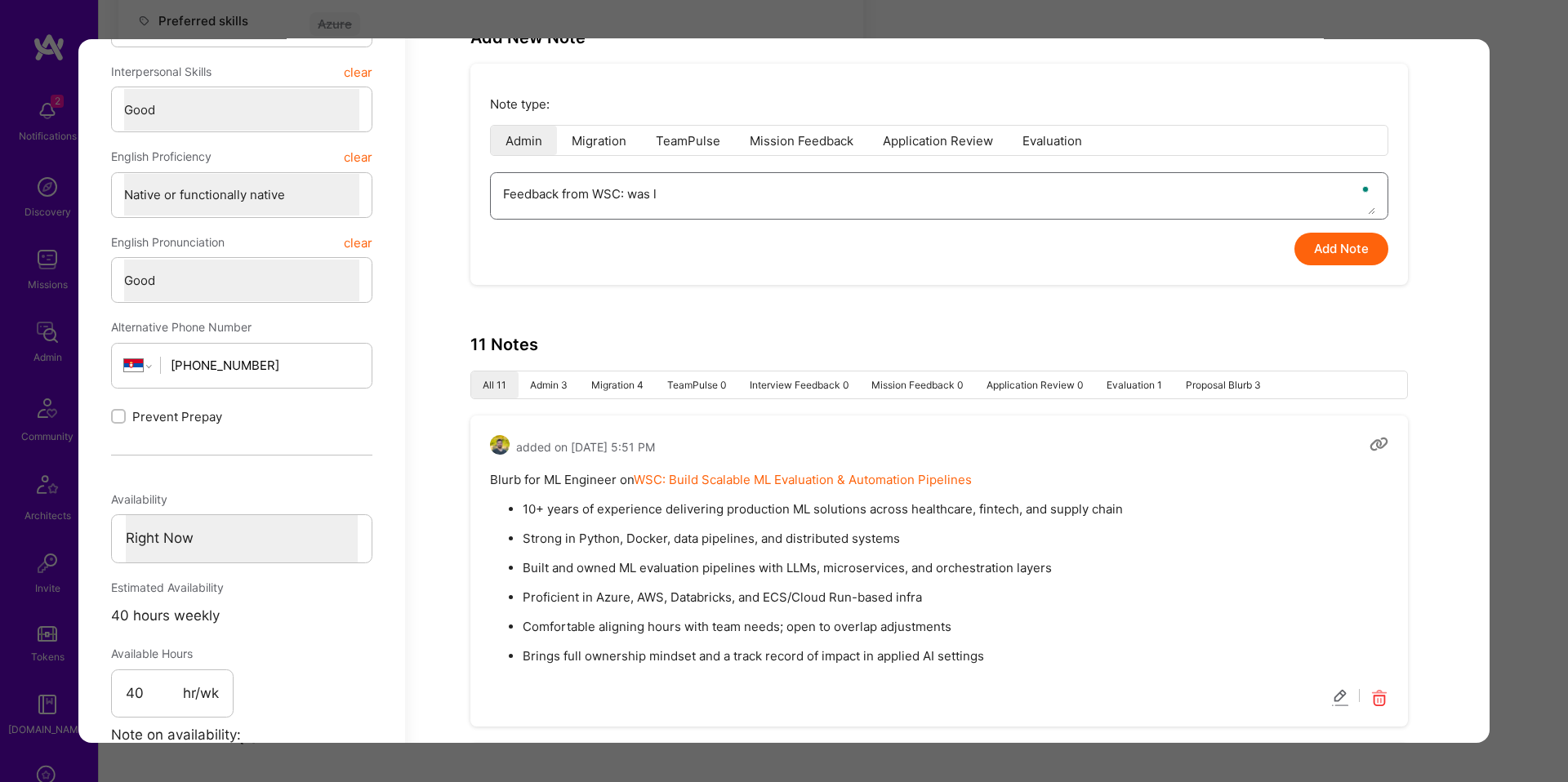
type textarea "Feedback from WSC: was lo"
type textarea "x"
type textarea "Feedback from WSC: was loo"
type textarea "x"
type textarea "Feedback from WSC: was look"
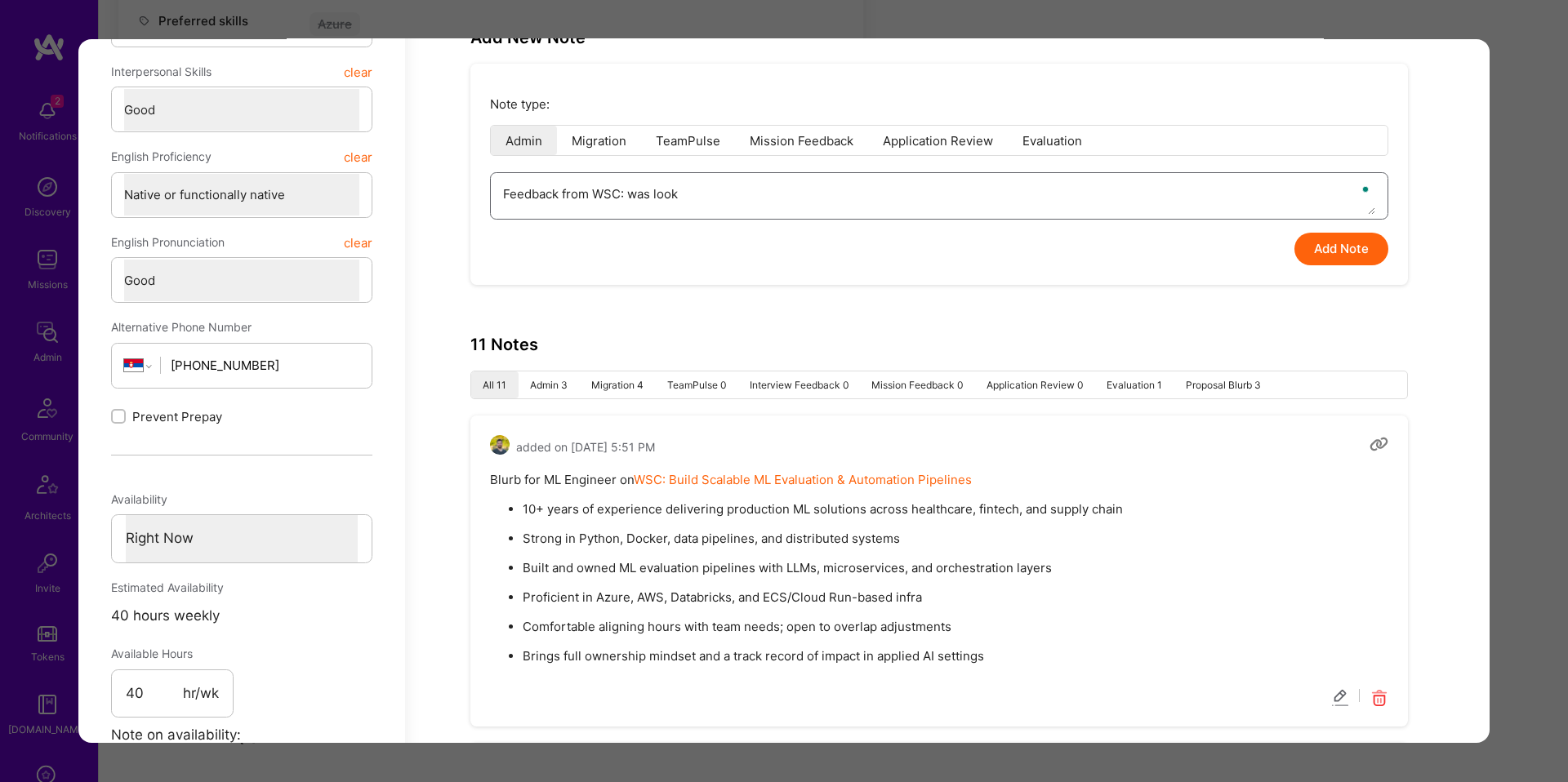
type textarea "x"
type textarea "Feedback from WSC: was looki"
type textarea "x"
type textarea "Feedback from WSC: was lookin"
type textarea "x"
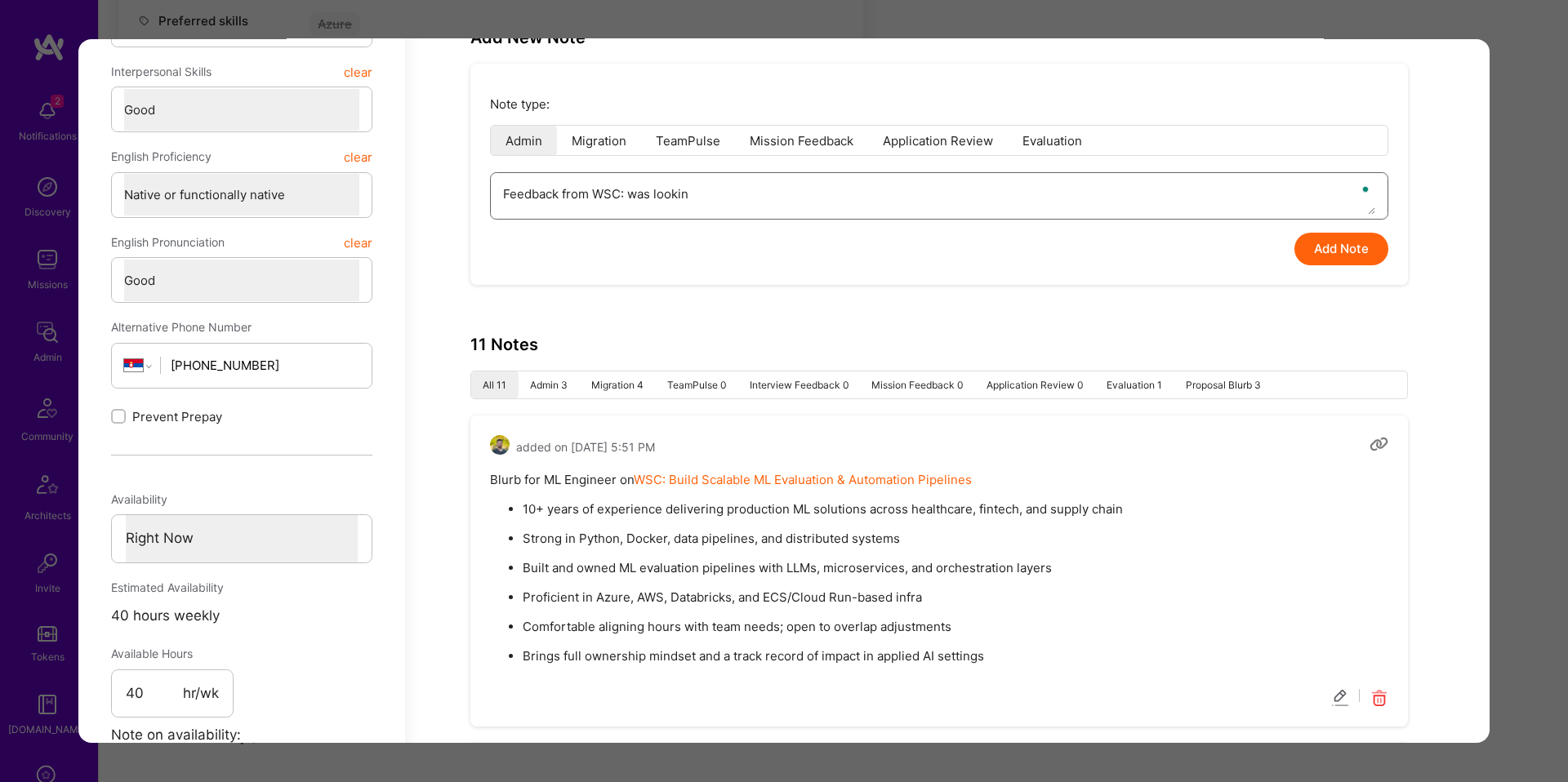
type textarea "Feedback from WSC: was looking"
type textarea "x"
type textarea "Feedback from WSC: was looking"
type textarea "x"
type textarea "Feedback from WSC: was looking t"
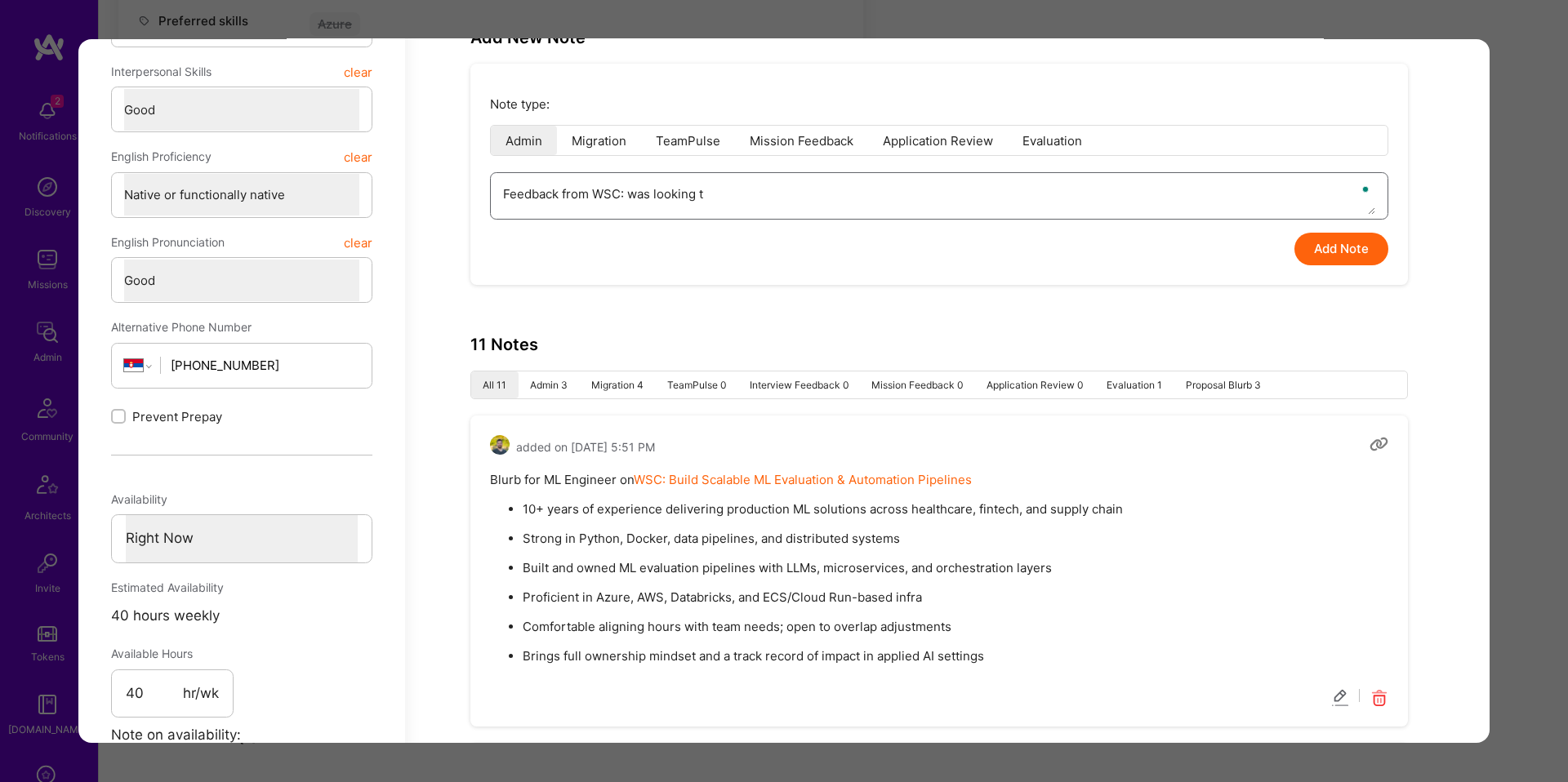
type textarea "x"
type textarea "Feedback from WSC: was looking ti"
type textarea "x"
type textarea "Feedback from WSC: was looking tir"
type textarea "x"
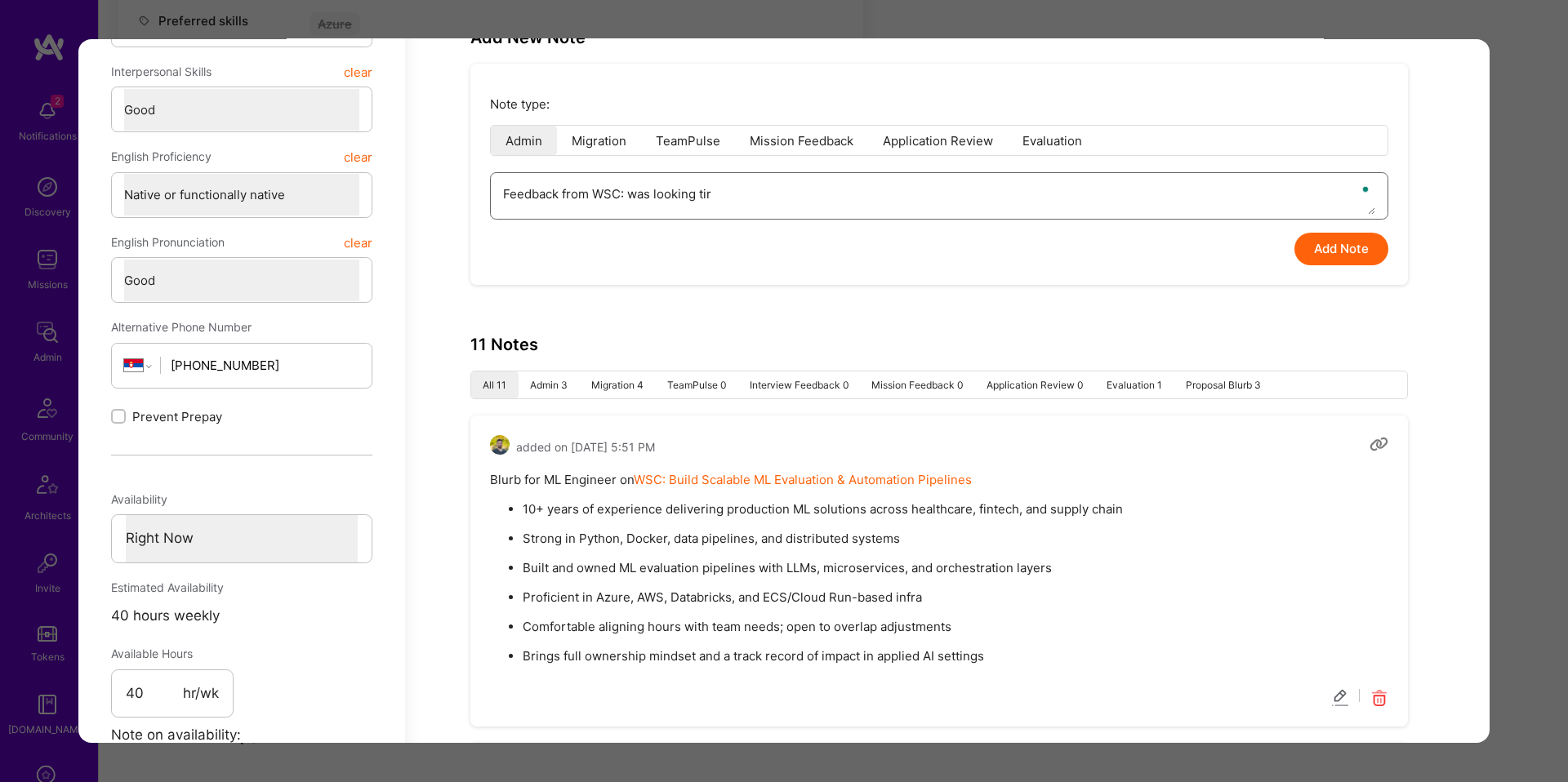
type textarea "Feedback from WSC: was looking tire"
type textarea "x"
type textarea "Feedback from WSC: was looking tired"
type textarea "x"
type textarea "Feedback from WSC: was looking tired"
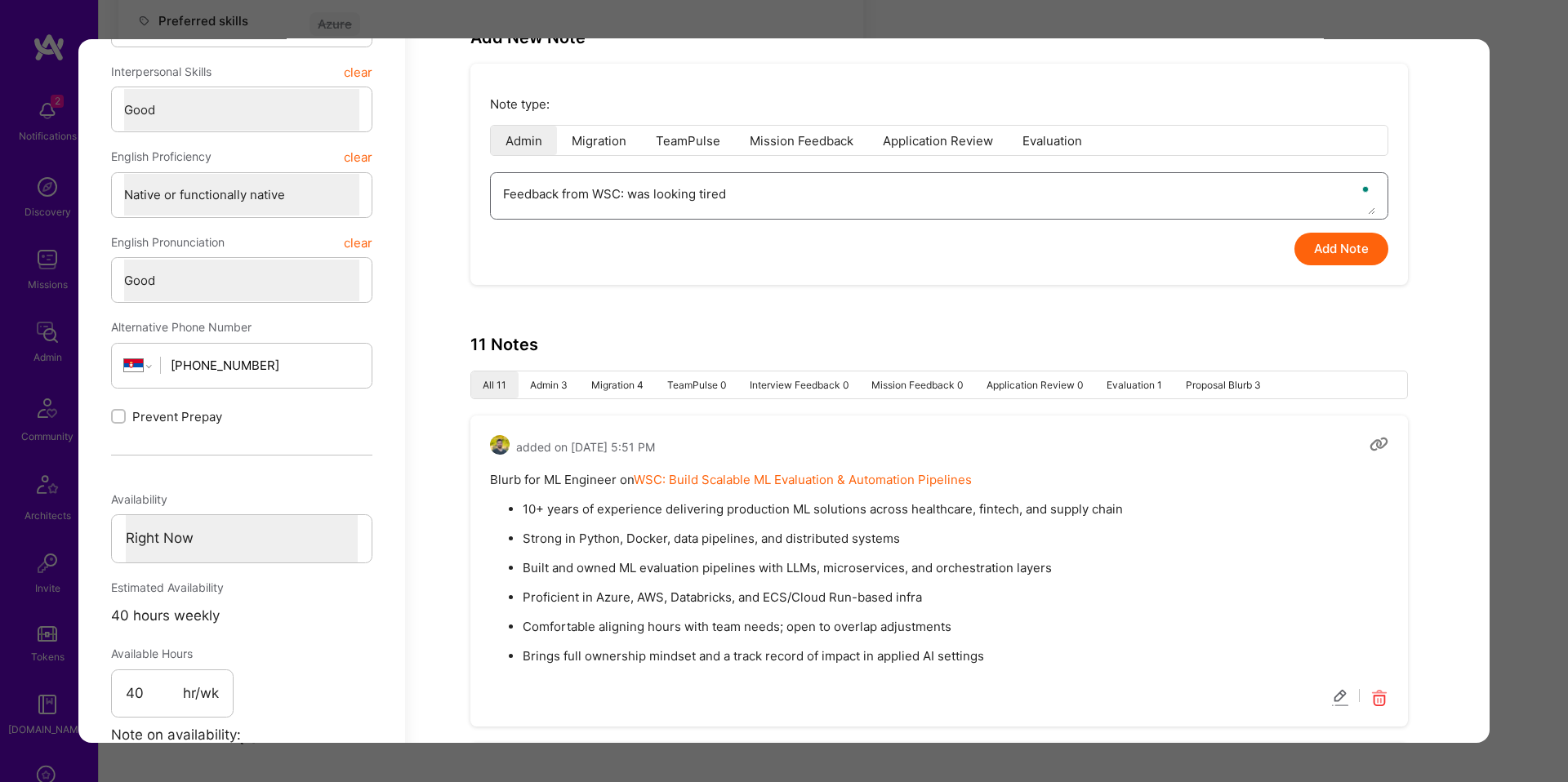
type textarea "x"
type textarea "Feedback from WSC: was looking tired a"
type textarea "x"
type textarea "Feedback from WSC: was looking tired an"
type textarea "x"
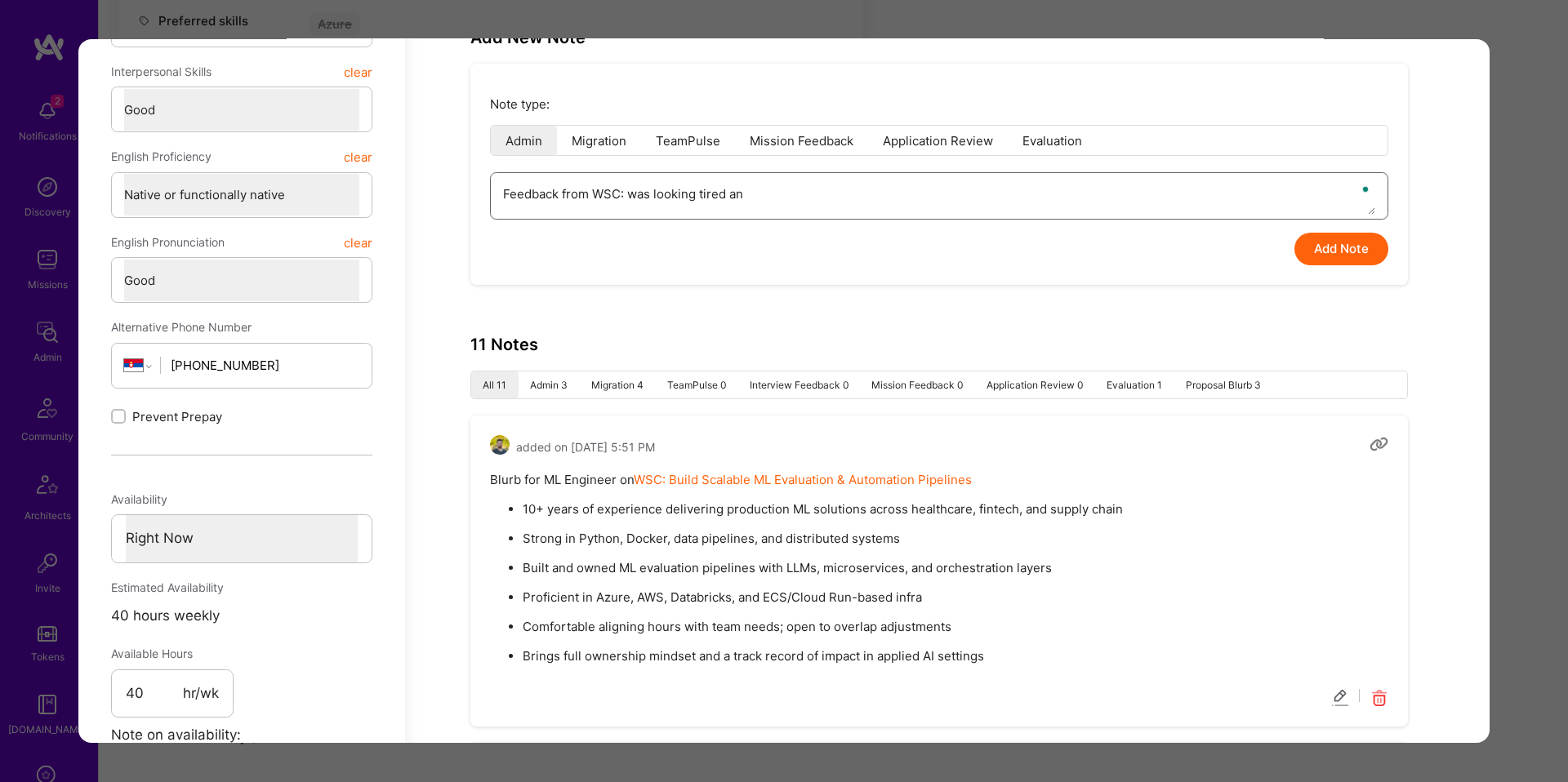
type textarea "Feedback from WSC: was looking tired and"
type textarea "x"
type textarea "Feedback from WSC: was looking tired and"
type textarea "x"
type textarea "Feedback from WSC: was looking tired and h"
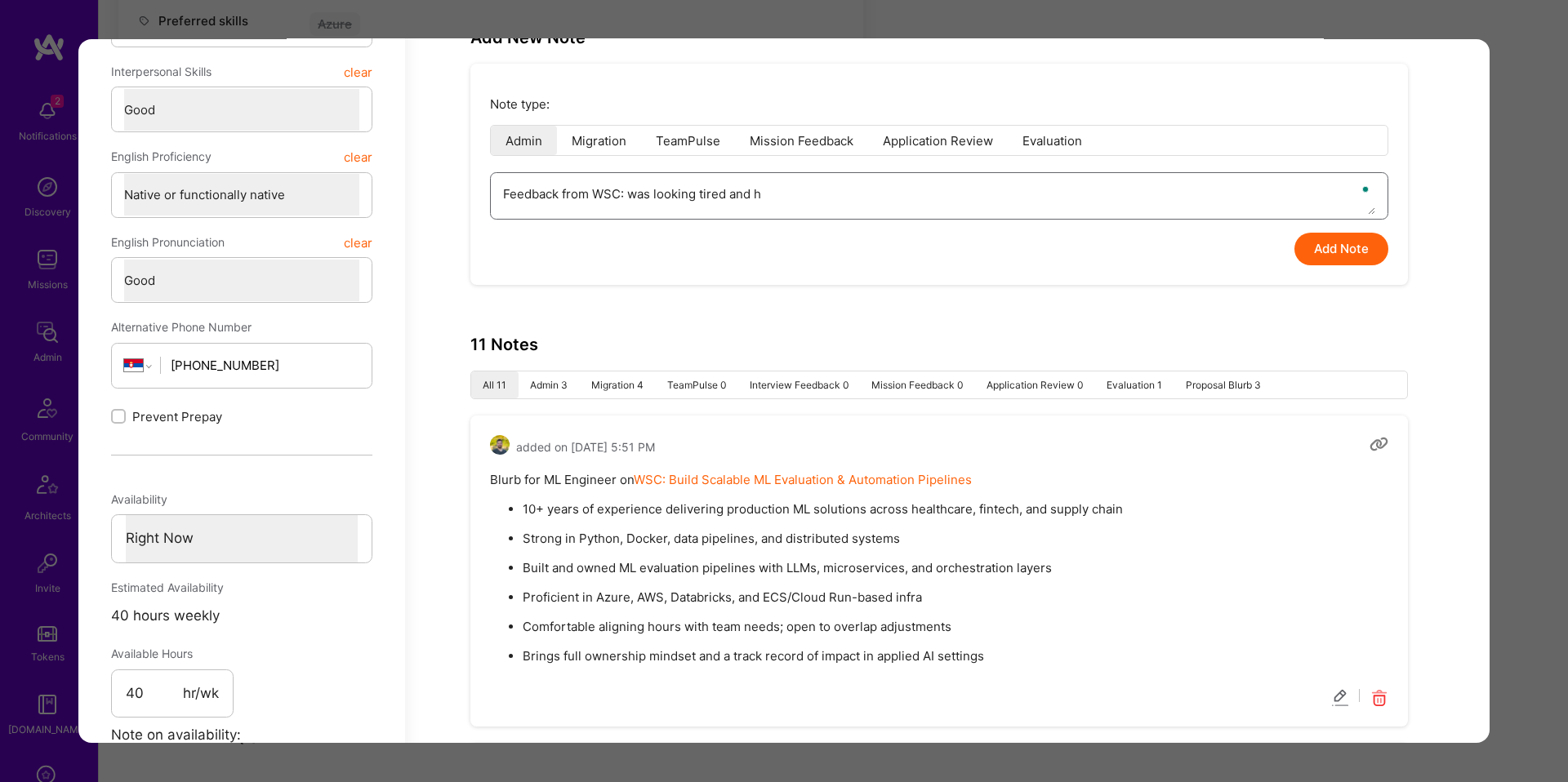
type textarea "x"
type textarea "Feedback from WSC: was looking tired and hi"
type textarea "x"
type textarea "Feedback from WSC: was looking tired and his"
type textarea "x"
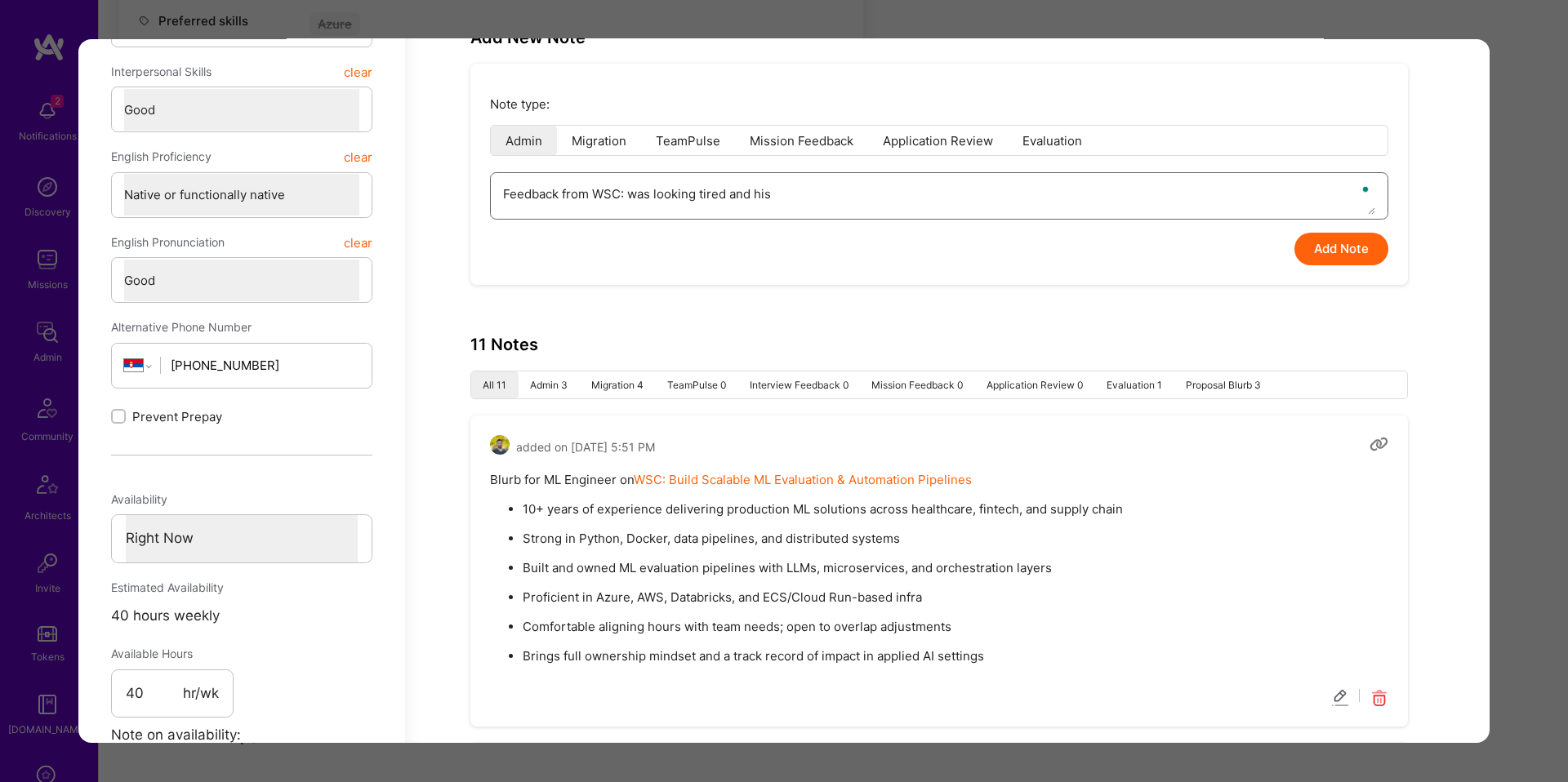
type textarea "Feedback from WSC: was looking tired and his"
type textarea "x"
type textarea "Feedback from WSC: was looking tired and his Eng"
type textarea "x"
type textarea "Feedback from WSC: was looking tired and his Engli"
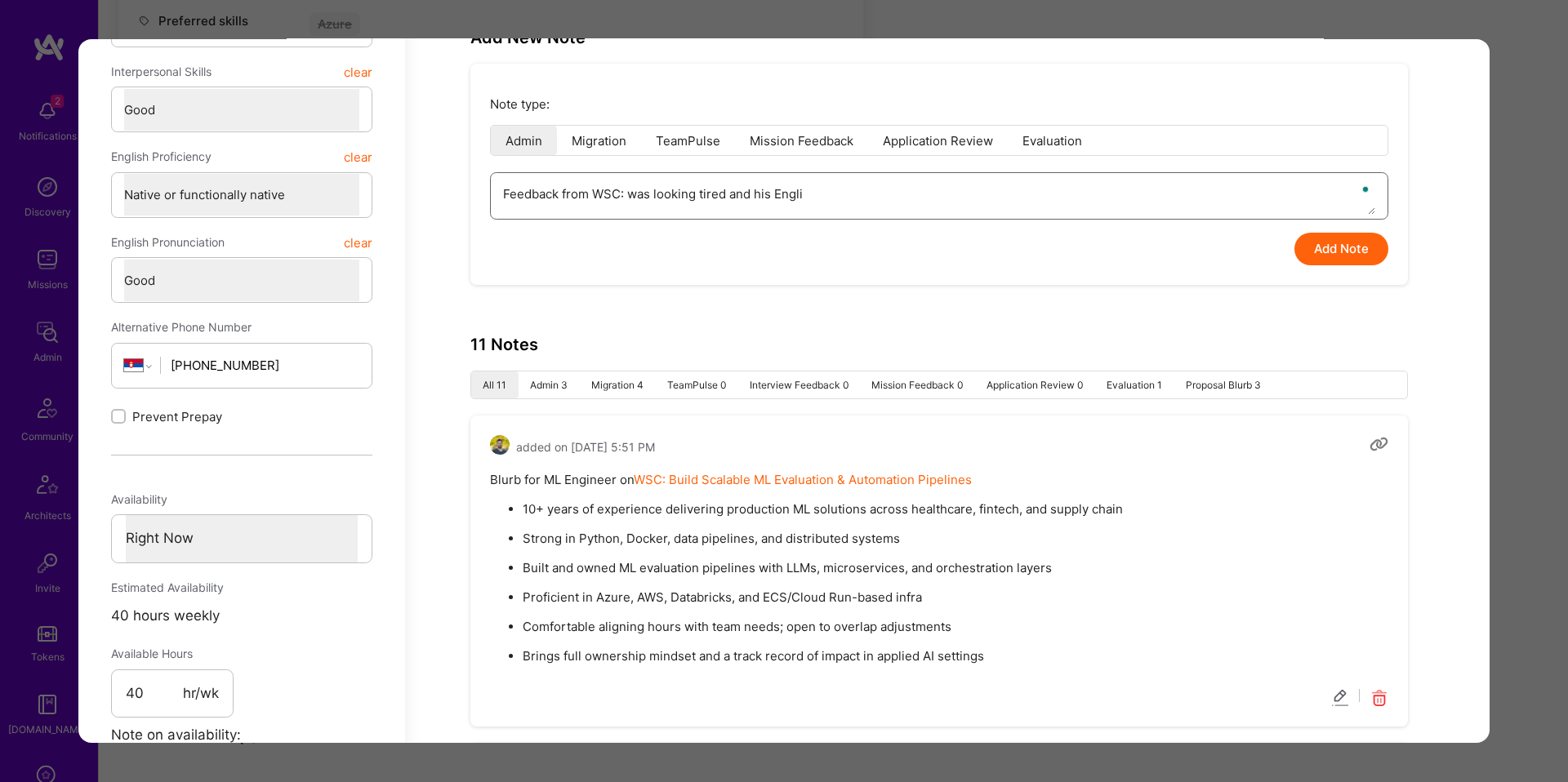
type textarea "x"
type textarea "Feedback from WSC: was looking tired and his English"
type textarea "x"
type textarea "Feedback from WSC: was looking tired and his English"
type textarea "x"
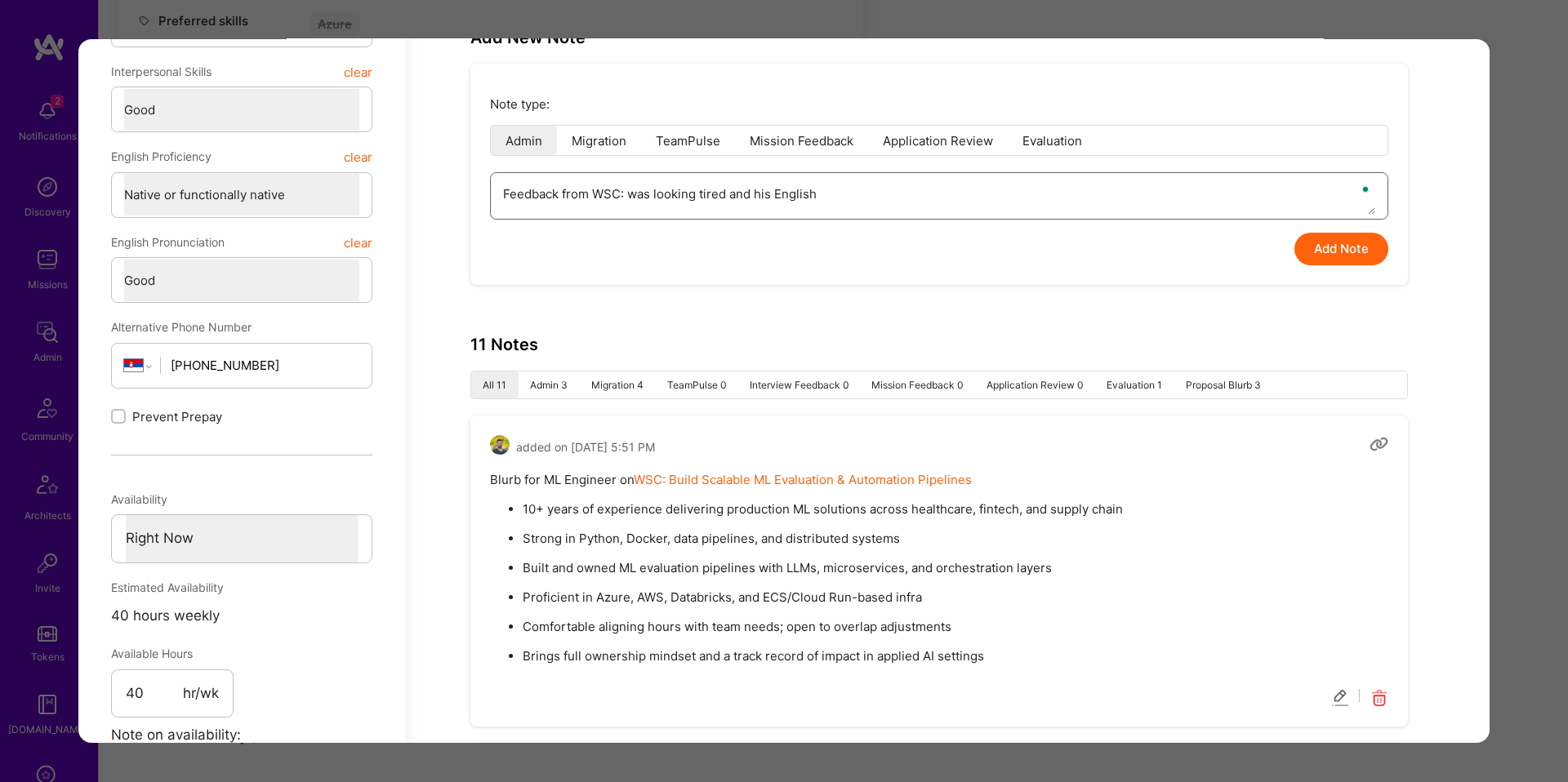
type textarea "Feedback from WSC: was looking tired and his English w"
type textarea "x"
type textarea "Feedback from WSC: was looking tired and his English wa"
type textarea "x"
type textarea "Feedback from WSC: was looking tired and his English was"
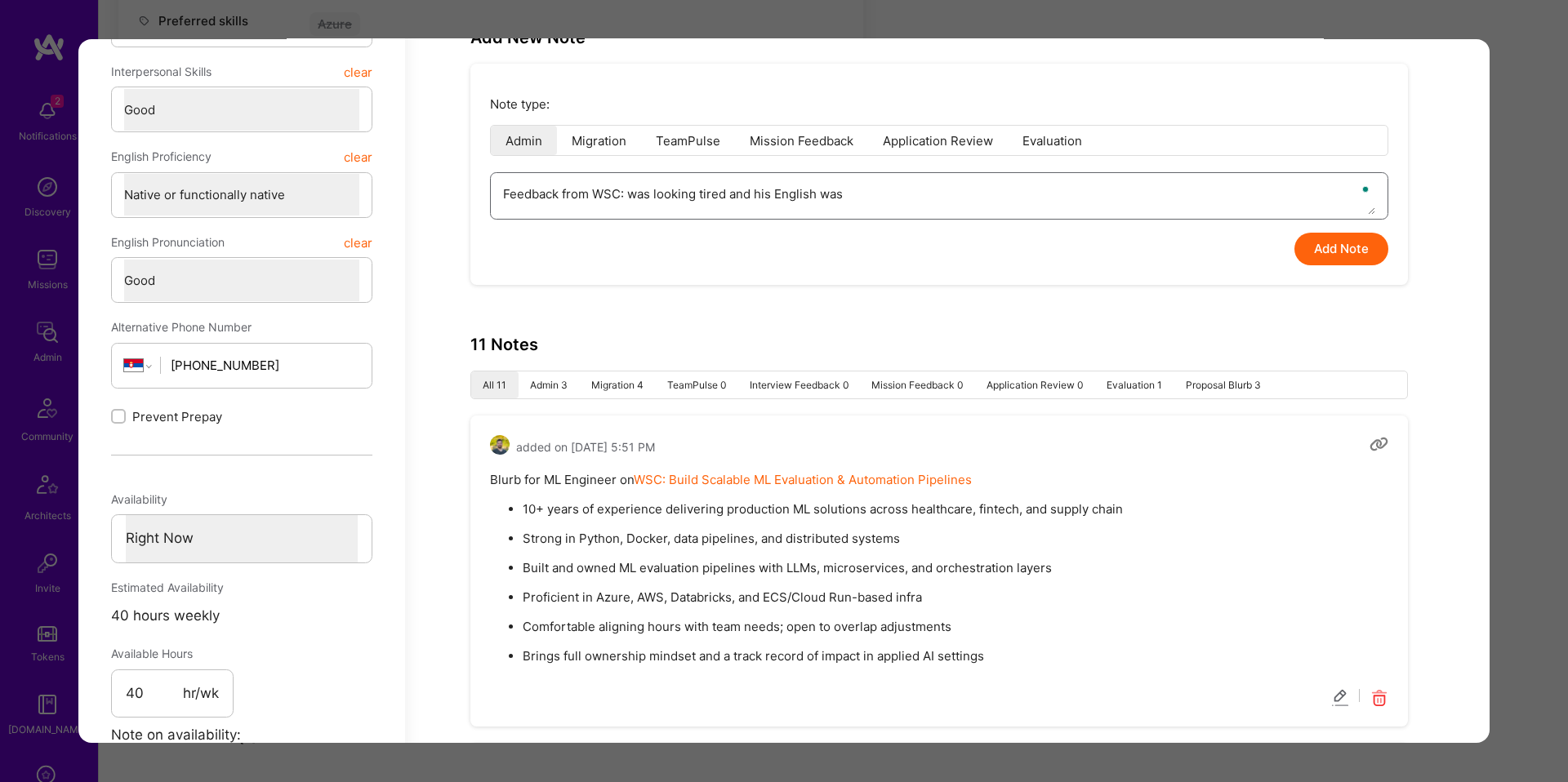
type textarea "x"
type textarea "Feedback from WSC: was looking tired and his English wasn"
type textarea "x"
type textarea "Feedback from WSC: was looking tired and his English wasn'"
type textarea "x"
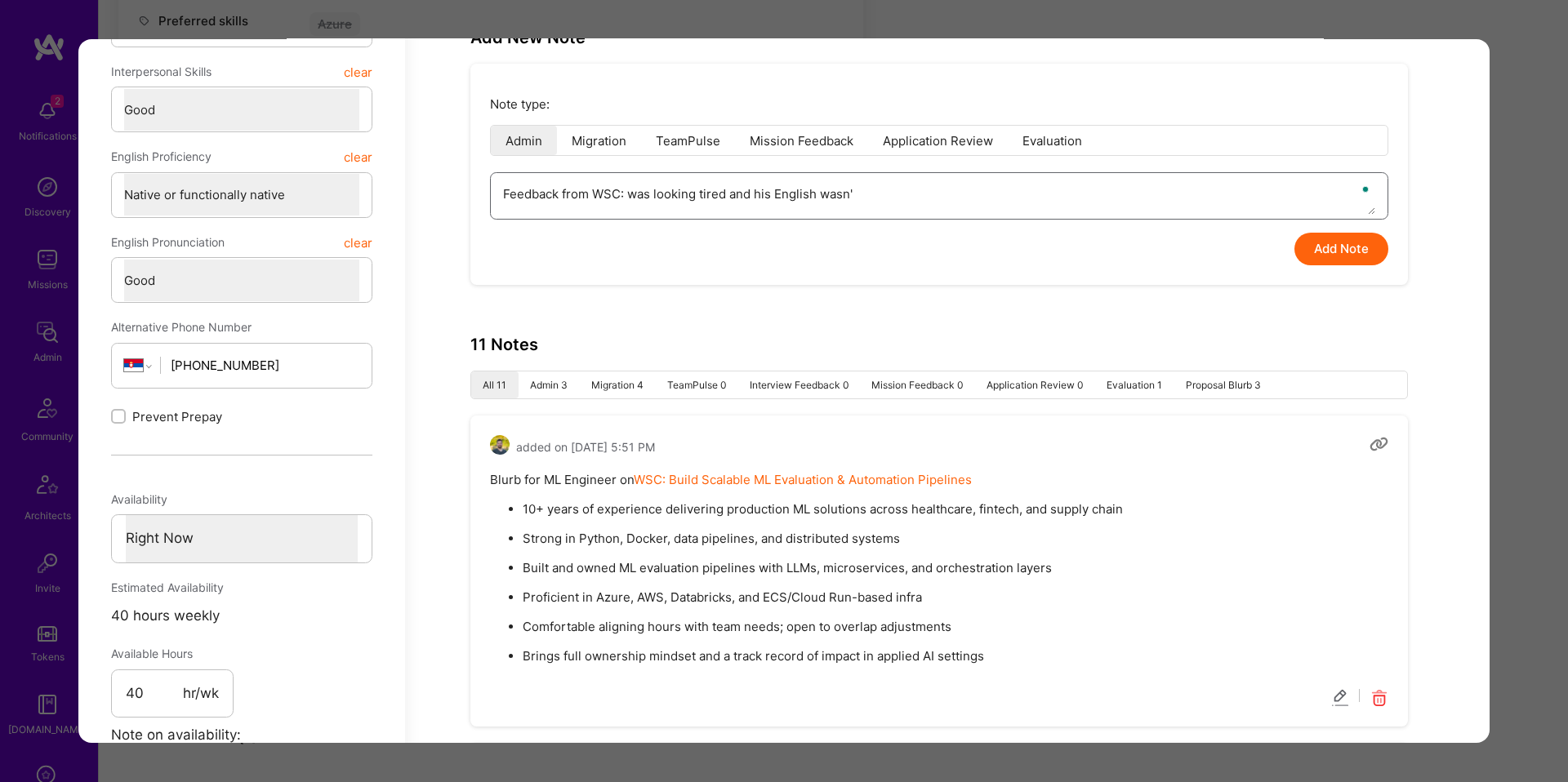
type textarea "Feedback from WSC: was looking tired and his English wasn't"
type textarea "x"
type textarea "Feedback from WSC: was looking tired and his English wasn't"
type textarea "x"
type textarea "Feedback from WSC: was looking tired and his English wasn't a"
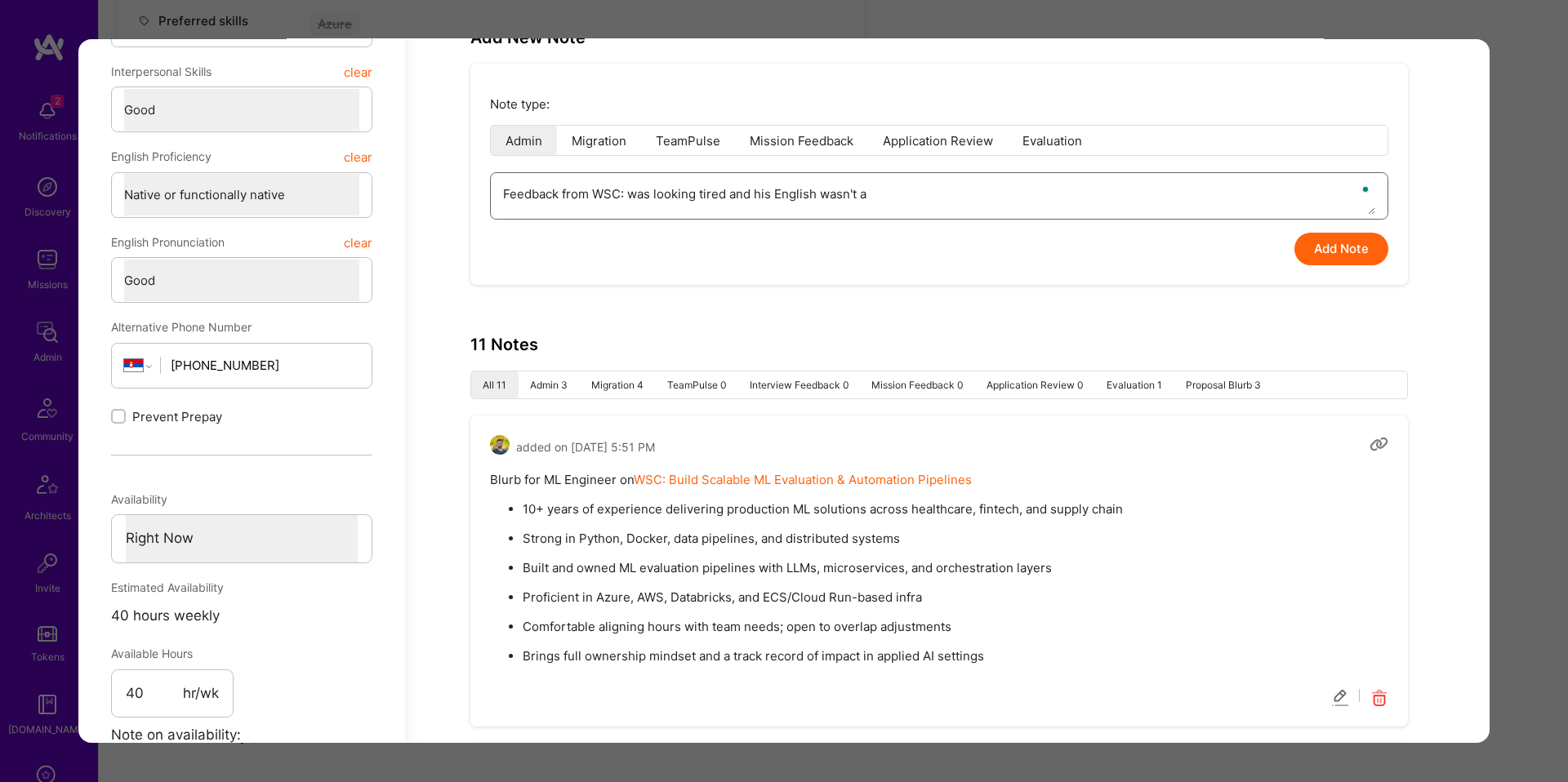
type textarea "x"
type textarea "Feedback from WSC: was looking tired and his English wasn't am"
type textarea "x"
type textarea "Feedback from WSC: was looking tired and his English wasn't ama"
type textarea "x"
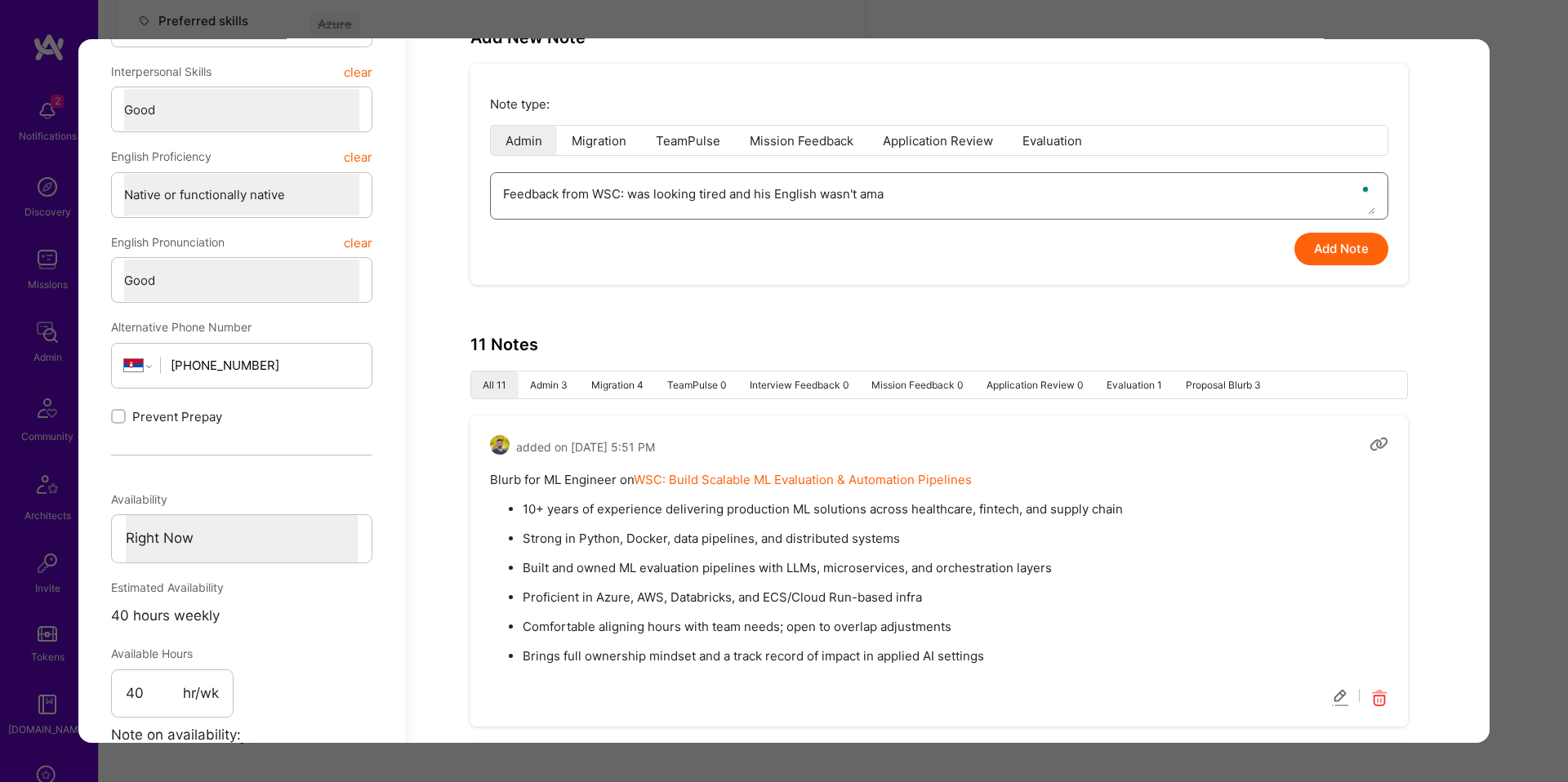
type textarea "Feedback from WSC: was looking tired and his English wasn't amaz"
type textarea "x"
type textarea "Feedback from WSC: was looking tired and his English wasn't amazin"
type textarea "x"
type textarea "Feedback from WSC: was looking tired and his English wasn't amazing"
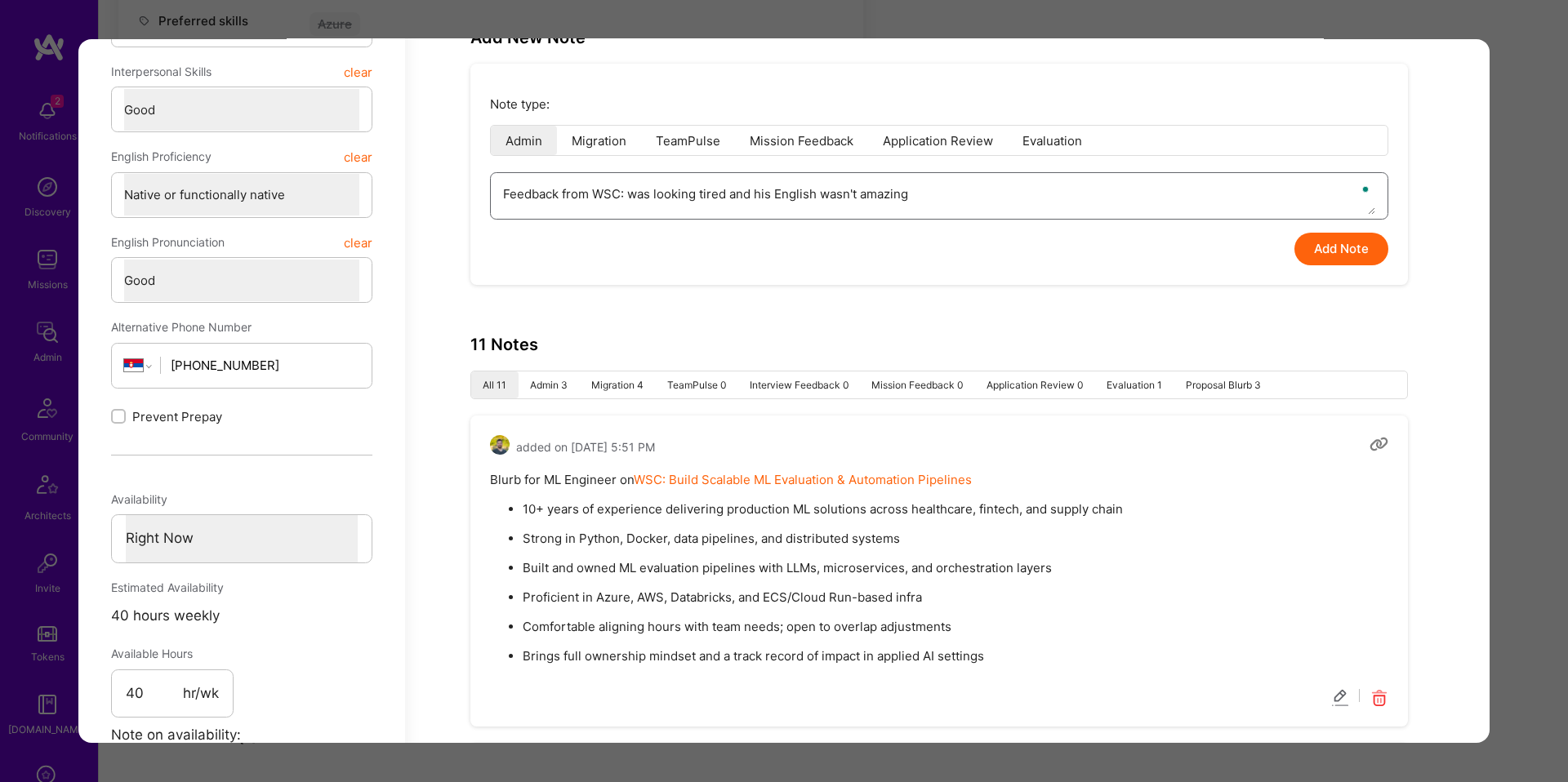
type textarea "x"
type textarea "Feedback from WSC: was looking tired and his English wasn't amazing."
click at [1305, 243] on button "Add Note" at bounding box center [1341, 249] width 94 height 33
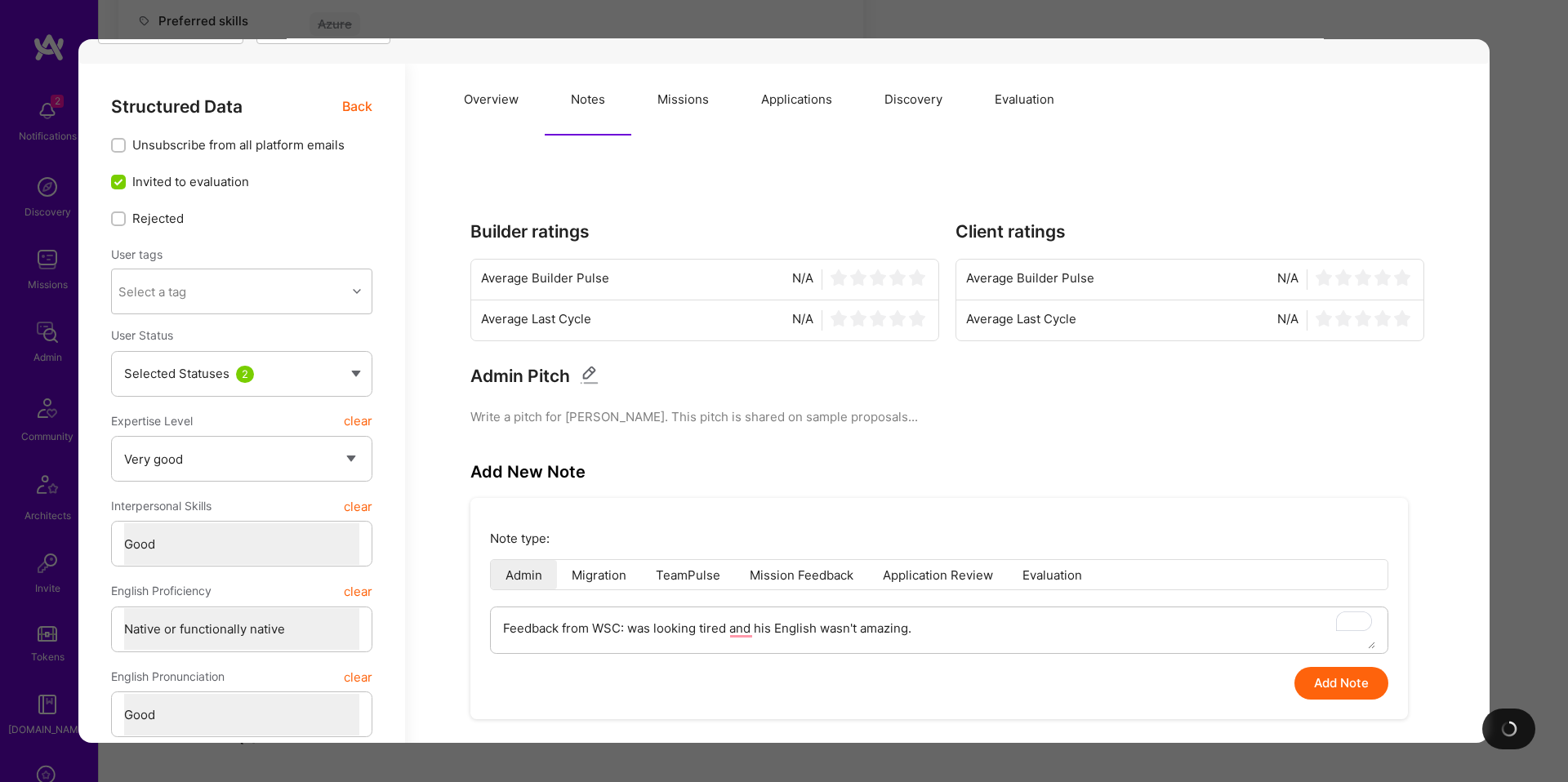
scroll to position [303, 0]
type textarea "x"
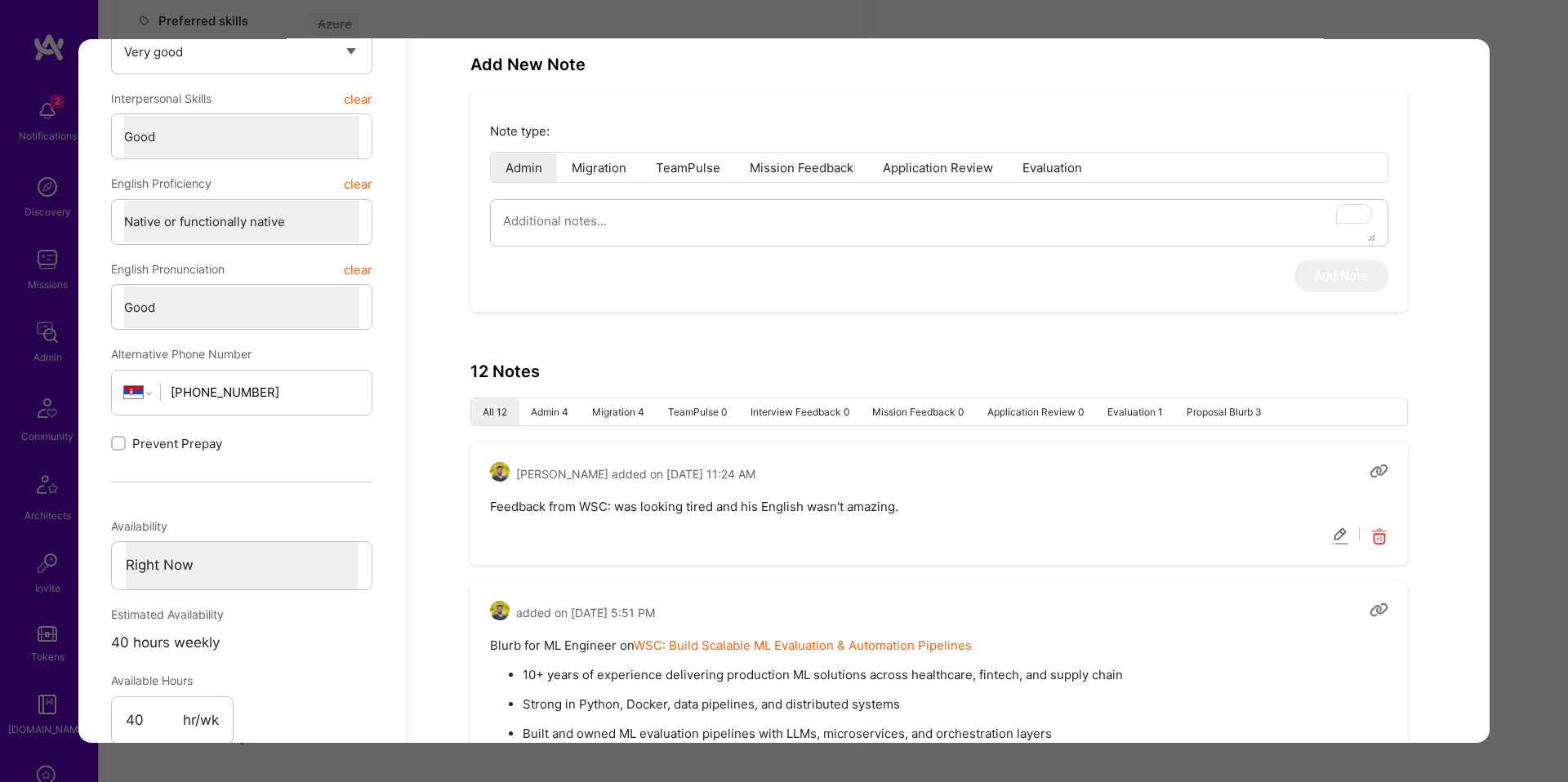
scroll to position [0, 0]
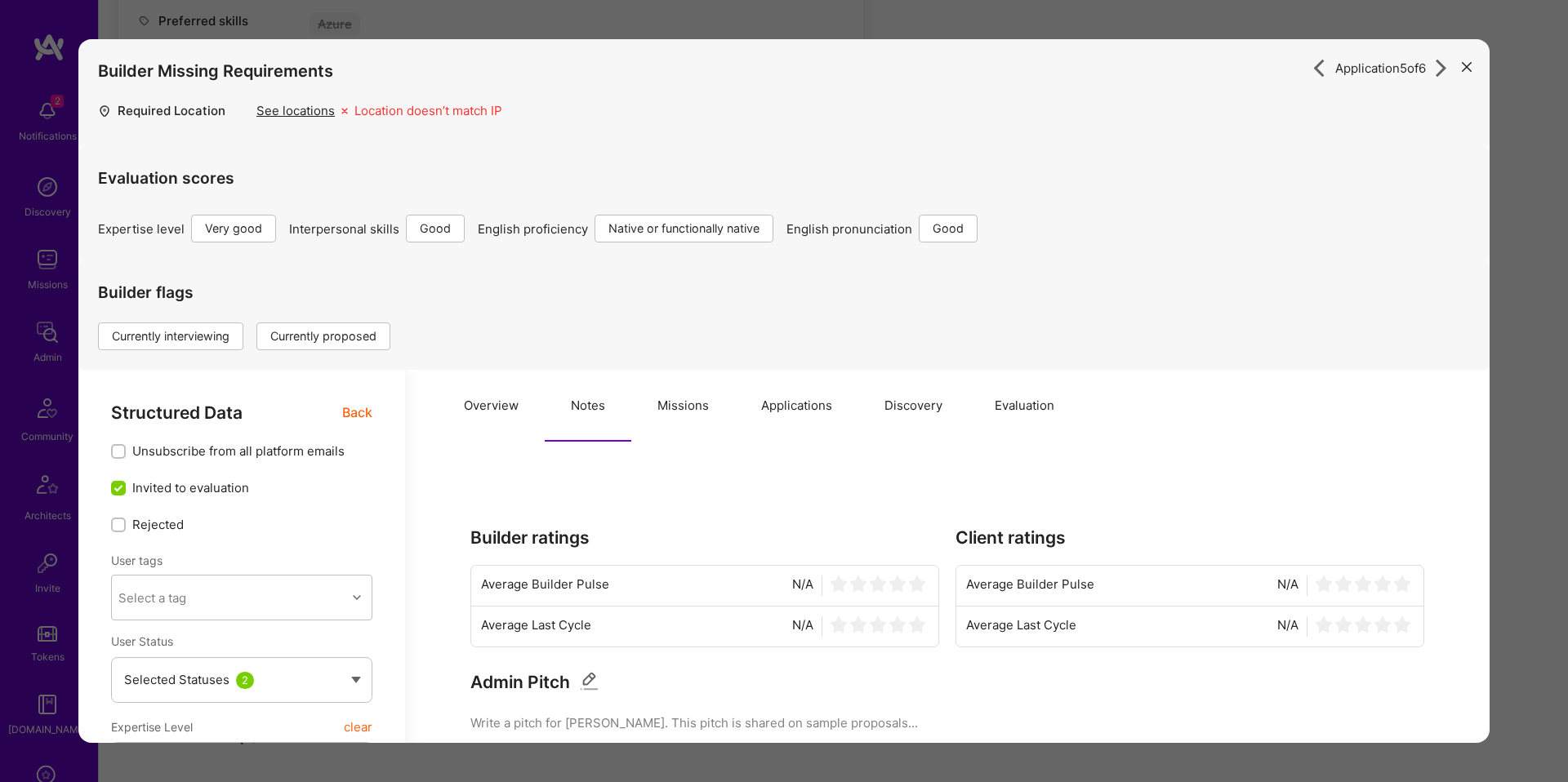
click at [1499, 306] on div "Application 5 of 6 Builder Missing Requirements Required Location See locations…" at bounding box center [784, 391] width 1568 height 782
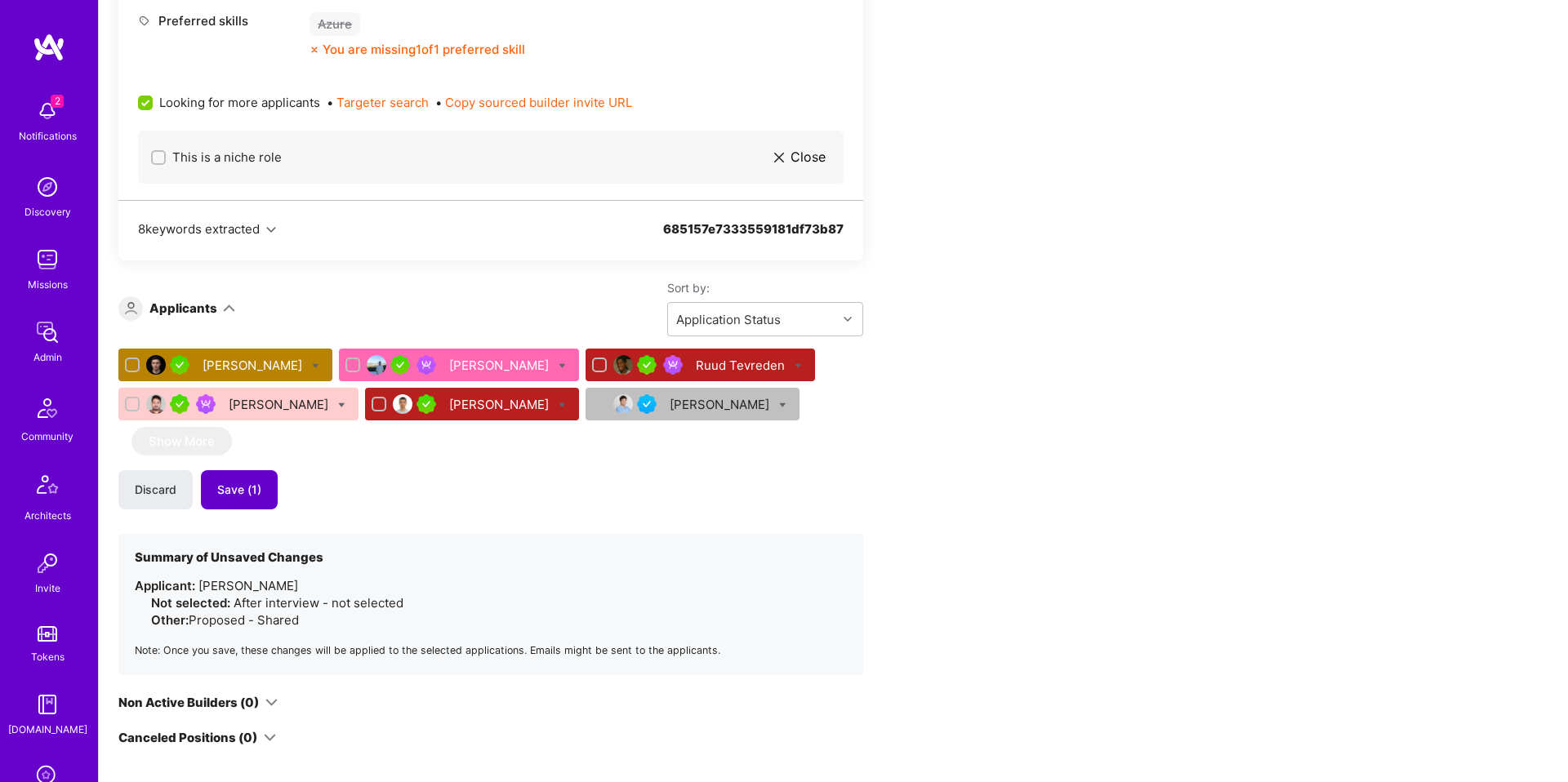
click at [263, 491] on button "Save (1)" at bounding box center [239, 489] width 77 height 39
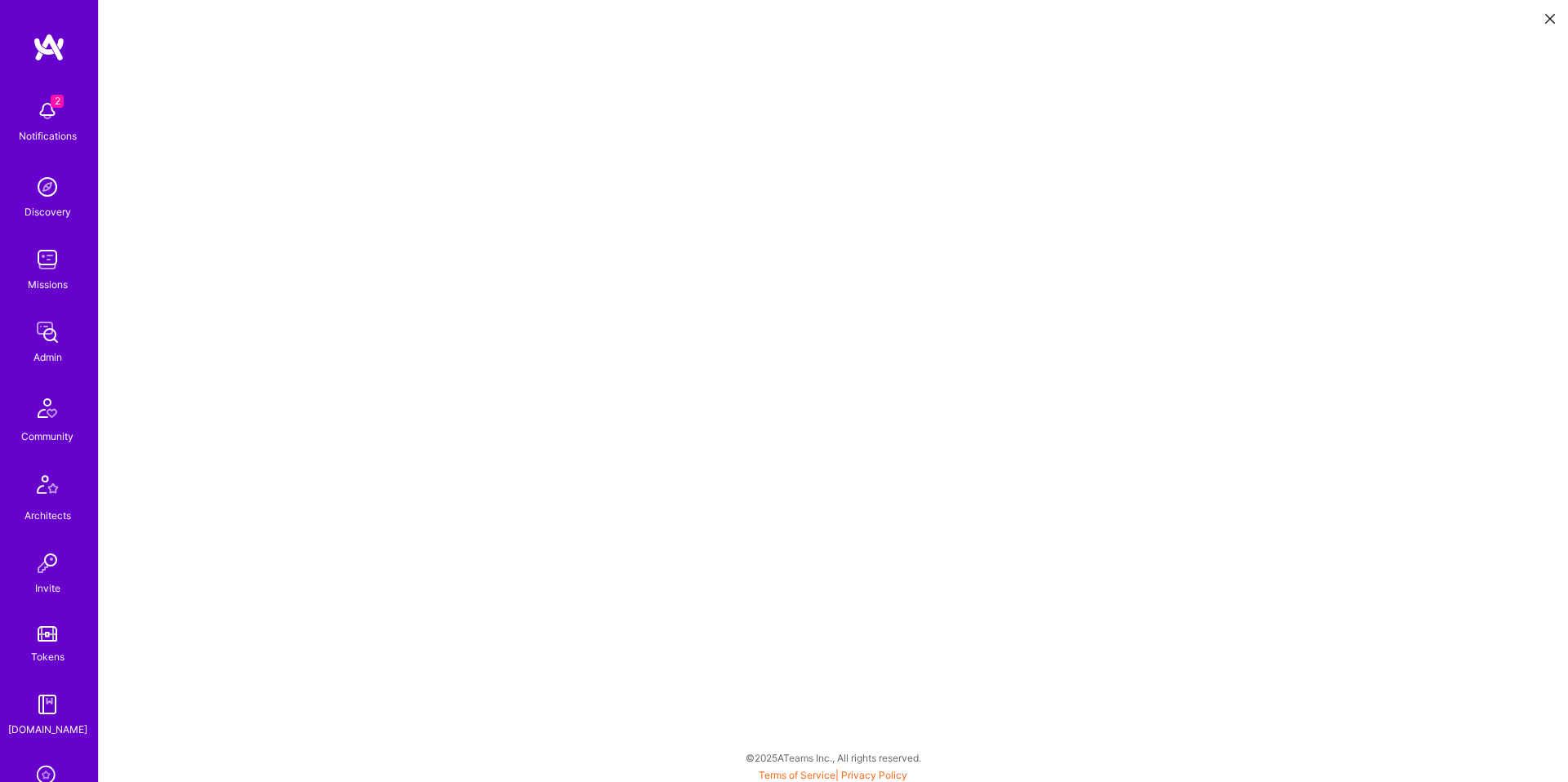
click at [1549, 23] on icon at bounding box center [1549, 19] width 10 height 10
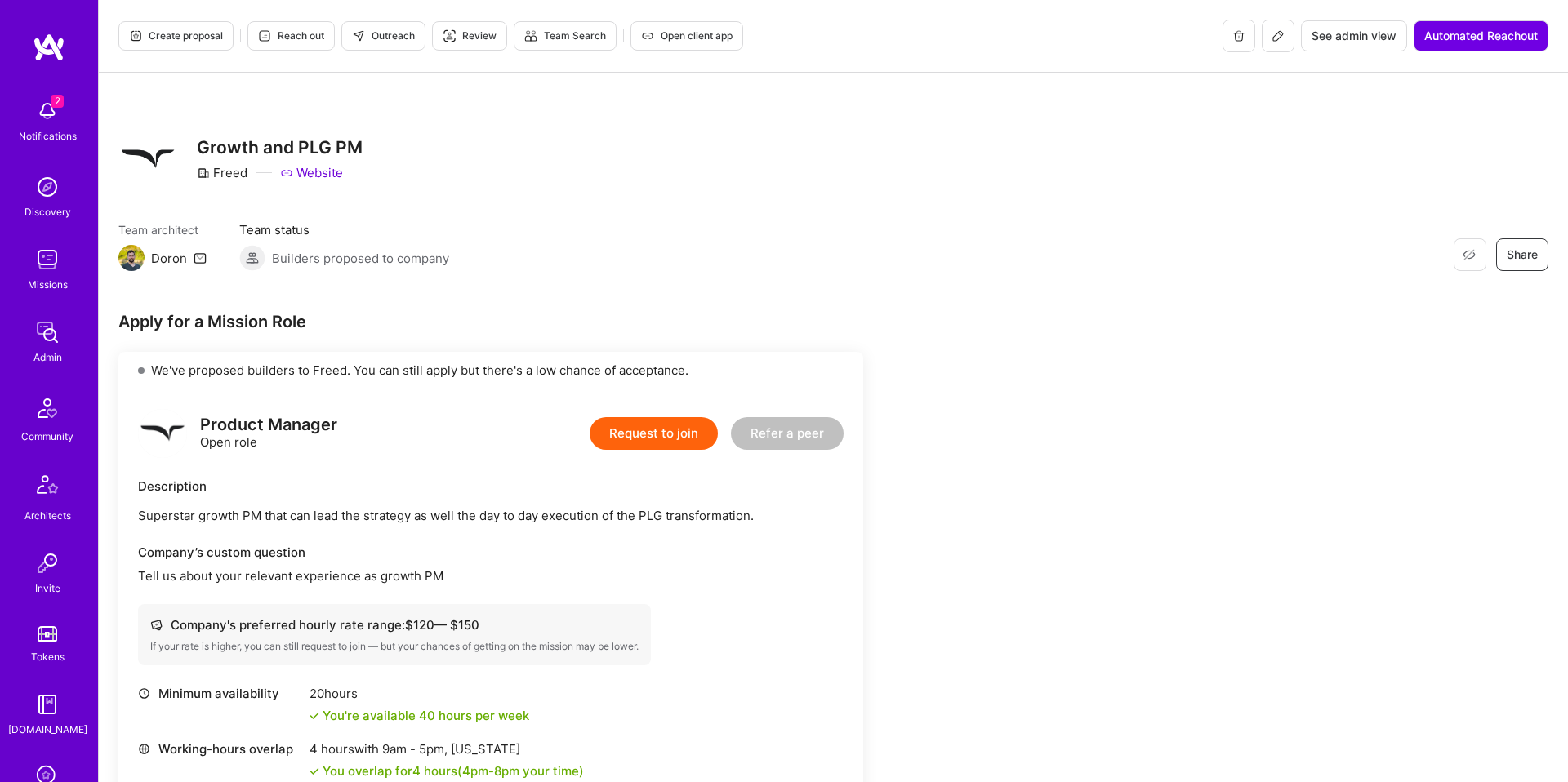
scroll to position [244, 0]
